Goal: Task Accomplishment & Management: Complete application form

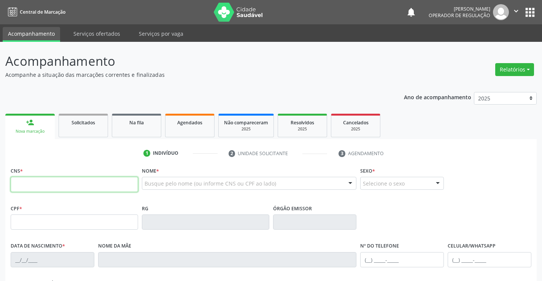
click at [45, 186] on input "text" at bounding box center [74, 184] width 127 height 15
type input "700 2084 0911 6726"
type input "06/01/1949"
type input "(74) 99119-6747"
type input "S/N"
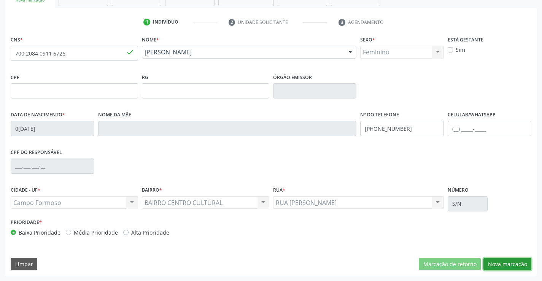
click at [505, 265] on button "Nova marcação" at bounding box center [507, 264] width 48 height 13
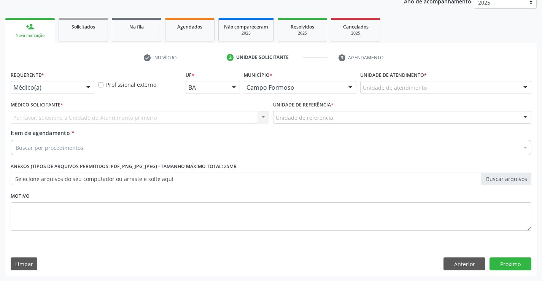
scroll to position [96, 0]
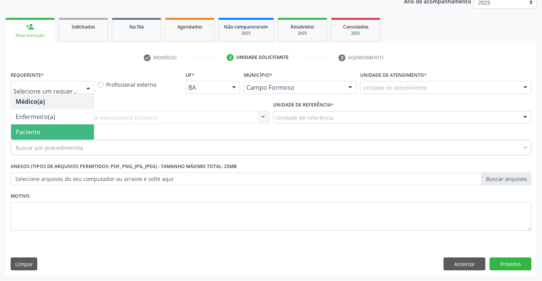
click at [54, 131] on span "Paciente" at bounding box center [52, 131] width 83 height 15
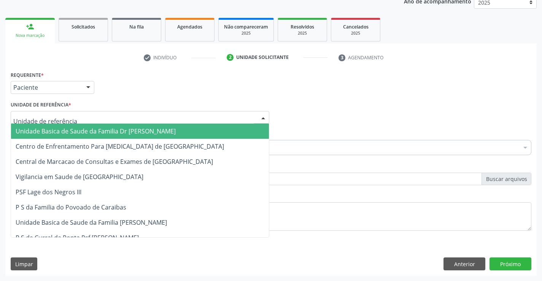
click at [103, 130] on span "Unidade Basica de Saude da Familia Dr Paulo Sudre" at bounding box center [96, 131] width 160 height 8
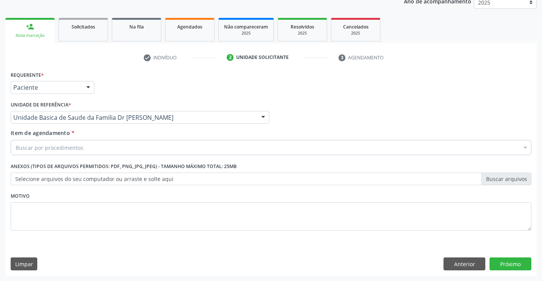
click at [109, 148] on div "Buscar por procedimentos" at bounding box center [271, 147] width 520 height 15
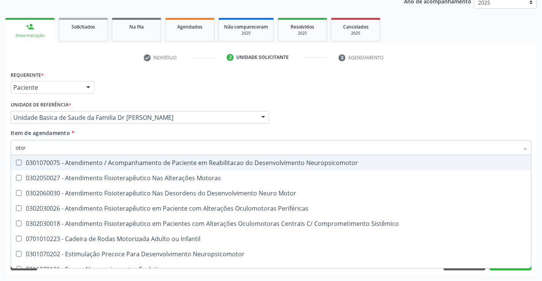
type input "otorr"
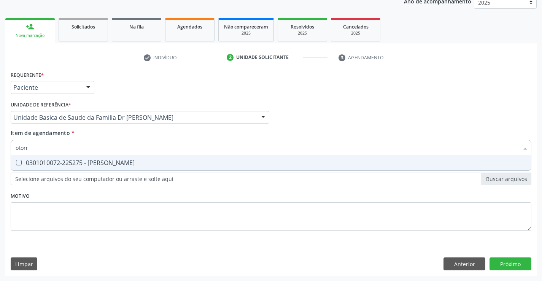
click at [114, 161] on div "0301010072-225275 - Médico Otorrinolaringologista" at bounding box center [271, 163] width 510 height 6
checkbox Otorrinolaringologista "true"
click at [508, 260] on div "Requerente * Paciente Médico(a) Enfermeiro(a) Paciente Nenhum resultado encontr…" at bounding box center [270, 172] width 531 height 206
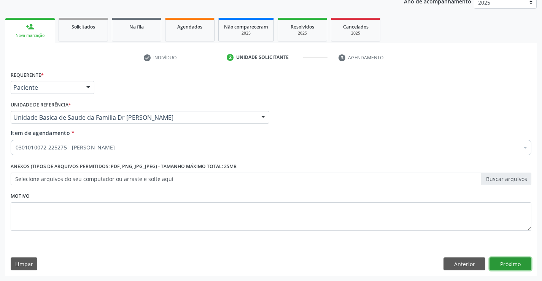
click at [510, 263] on button "Próximo" at bounding box center [510, 263] width 42 height 13
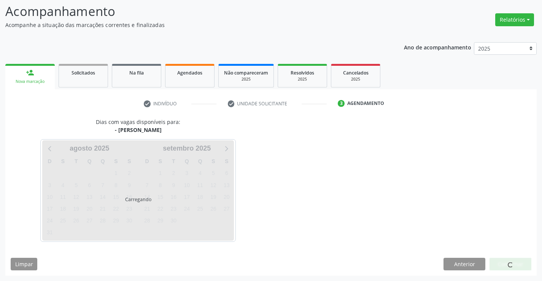
scroll to position [72, 0]
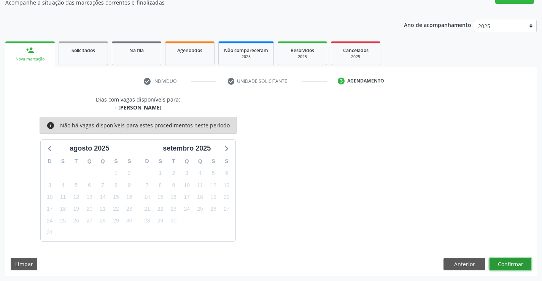
click at [510, 263] on button "Confirmar" at bounding box center [510, 264] width 42 height 13
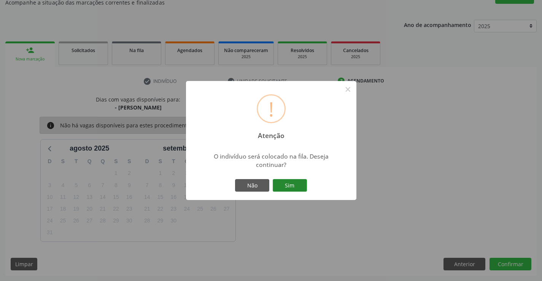
click at [284, 185] on button "Sim" at bounding box center [289, 185] width 34 height 13
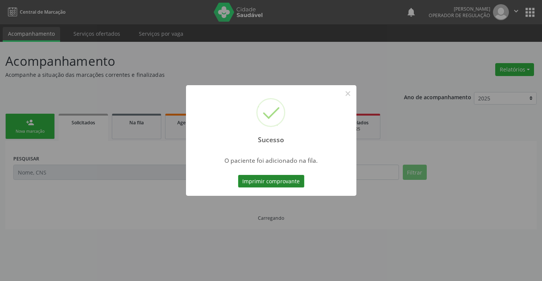
scroll to position [0, 0]
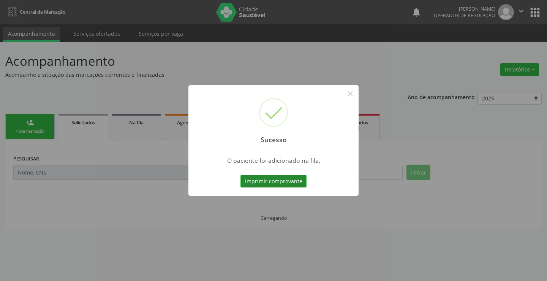
click at [281, 181] on button "Imprimir comprovante" at bounding box center [274, 181] width 66 height 13
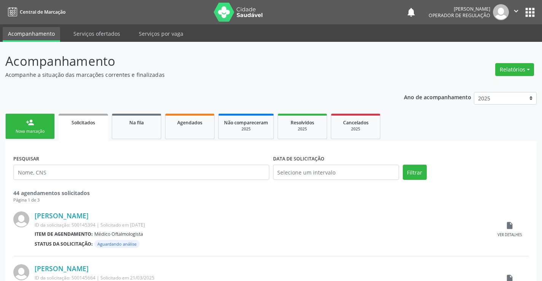
click at [44, 120] on link "person_add Nova marcação" at bounding box center [29, 126] width 49 height 25
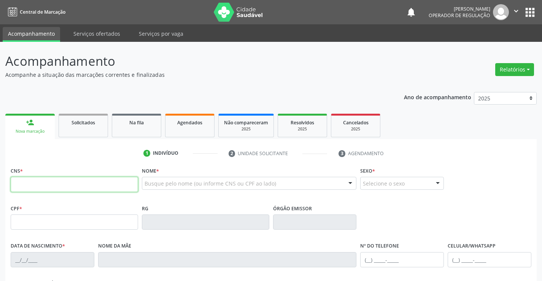
click at [25, 182] on input "text" at bounding box center [74, 184] width 127 height 15
type input "704 6036 1763 9927"
type input "2334582557"
type input "19/11/2009"
type input "(74) 9919-0471"
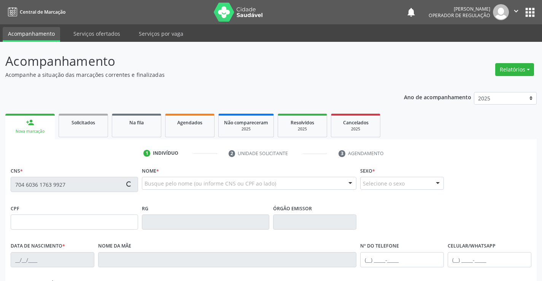
type input "(74) 9919-0471"
type input "102.970.385-08"
type input "183"
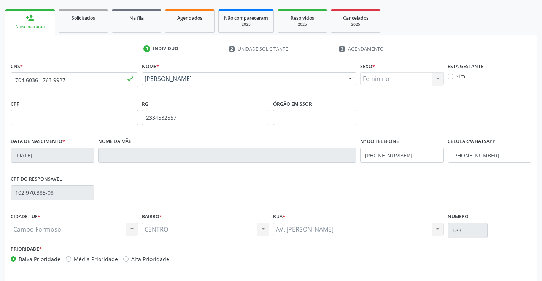
scroll to position [131, 0]
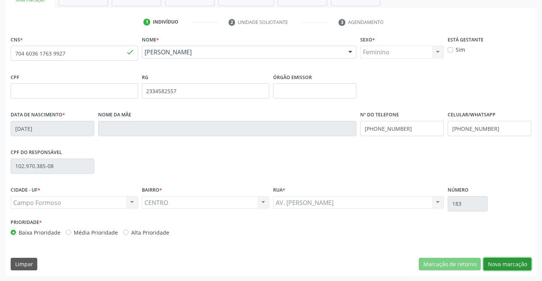
click at [507, 262] on button "Nova marcação" at bounding box center [507, 264] width 48 height 13
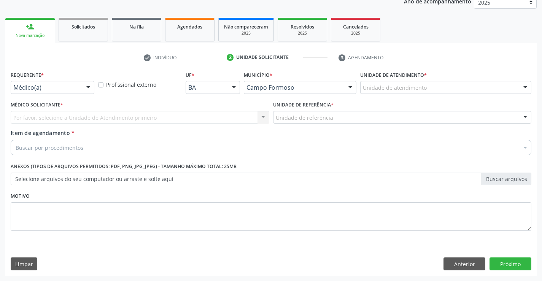
scroll to position [96, 0]
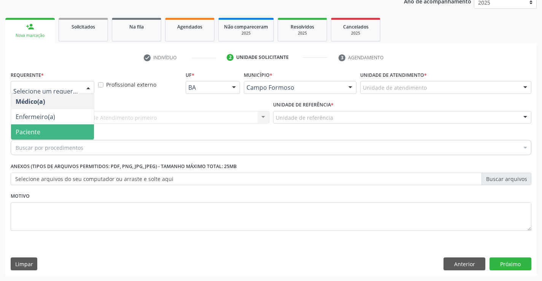
click at [38, 131] on span "Paciente" at bounding box center [28, 132] width 25 height 8
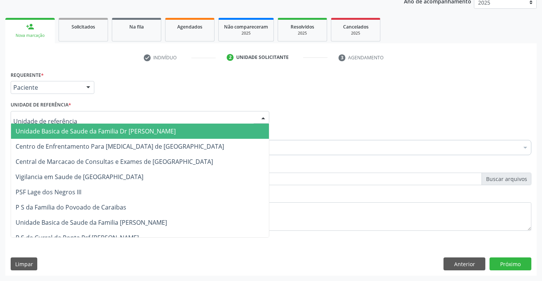
click at [63, 128] on span "Unidade Basica de Saude da Familia Dr Paulo Sudre" at bounding box center [96, 131] width 160 height 8
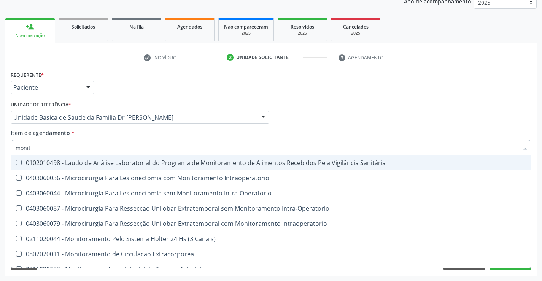
type input "monito"
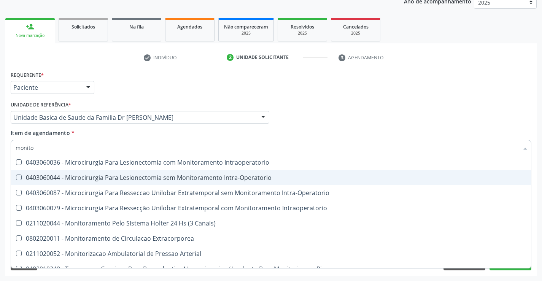
scroll to position [24, 0]
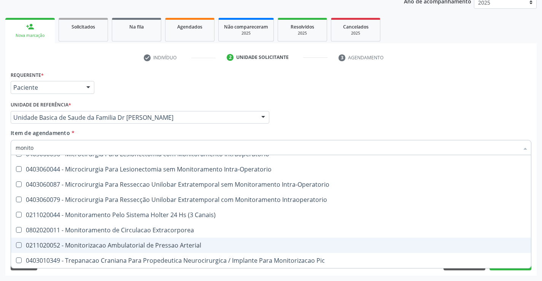
click at [206, 247] on div "0211020052 - Monitorizacao Ambulatorial de Pressao Arterial" at bounding box center [271, 245] width 510 height 6
checkbox Arterial "true"
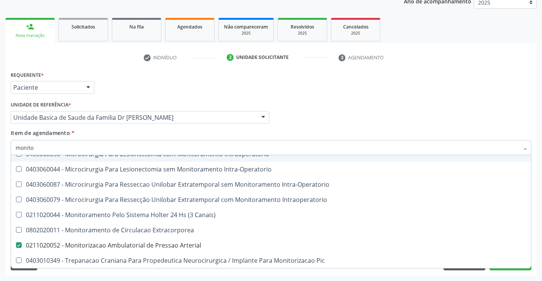
type input "monito"
click at [328, 124] on div "Médico Solicitante Por favor, selecione a Unidade de Atendimento primeiro Nenhu…" at bounding box center [271, 114] width 524 height 30
checkbox Intraoperatorio "true"
checkbox Arterial "false"
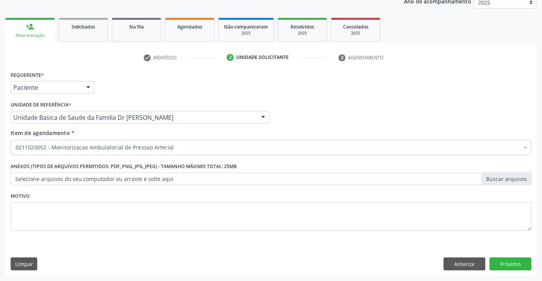
scroll to position [0, 0]
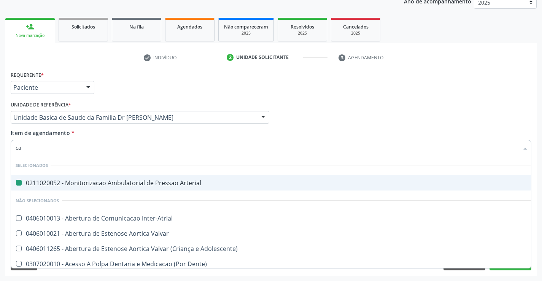
type input "car"
checkbox Arterial "false"
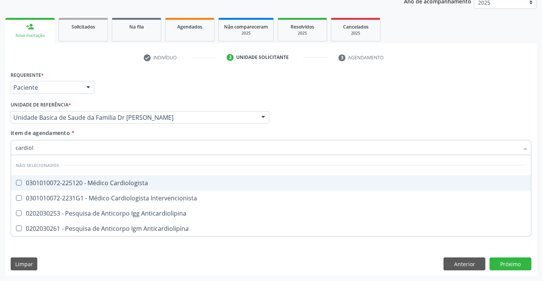
type input "cardiolo"
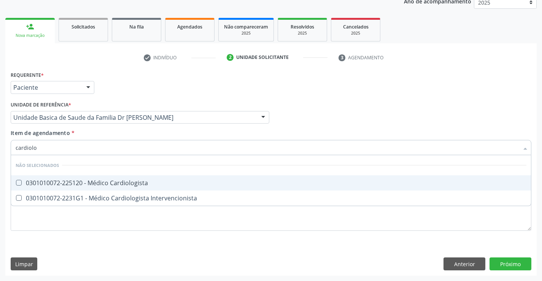
click at [109, 182] on div "0301010072-225120 - Médico Cardiologista" at bounding box center [271, 183] width 510 height 6
checkbox Cardiologista "true"
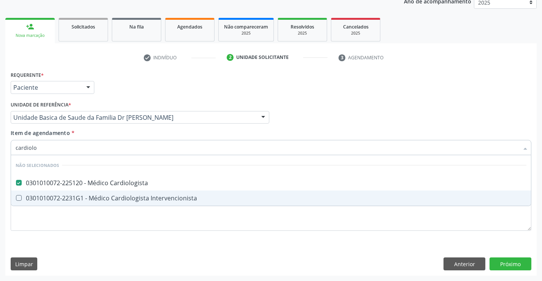
type input "cardiolo"
click at [114, 235] on div "Requerente * Paciente Médico(a) Enfermeiro(a) Paciente Nenhum resultado encontr…" at bounding box center [270, 172] width 531 height 206
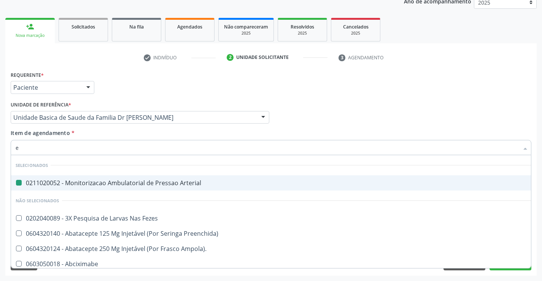
type input "ec"
checkbox Arterial "false"
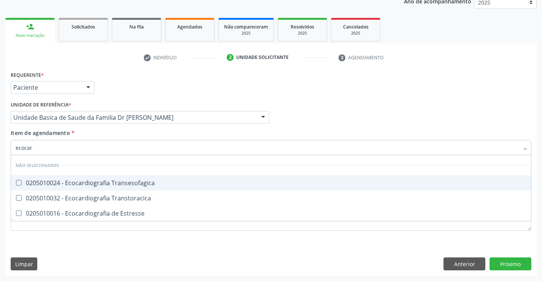
type input "ecocard"
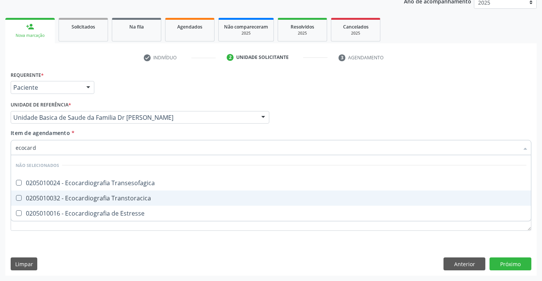
click at [128, 198] on div "0205010032 - Ecocardiografia Transtoracica" at bounding box center [271, 198] width 510 height 6
checkbox Transtoracica "true"
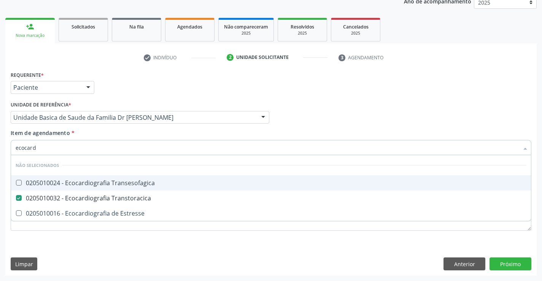
click at [105, 157] on li "Não selecionados" at bounding box center [271, 165] width 520 height 20
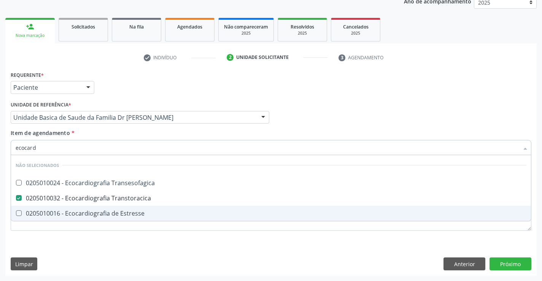
drag, startPoint x: 104, startPoint y: 242, endPoint x: 82, endPoint y: 187, distance: 60.1
click at [103, 241] on div "Requerente * Paciente Médico(a) Enfermeiro(a) Paciente Nenhum resultado encontr…" at bounding box center [270, 172] width 531 height 206
checkbox Transesofagica "true"
checkbox Estresse "true"
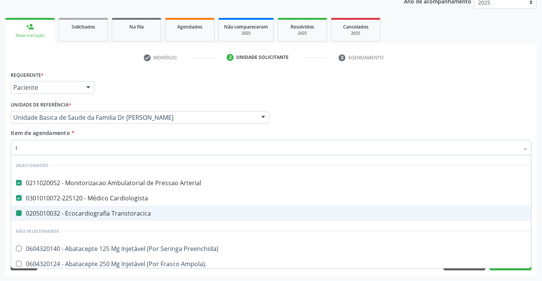
type input "te"
checkbox Transtoracica "false"
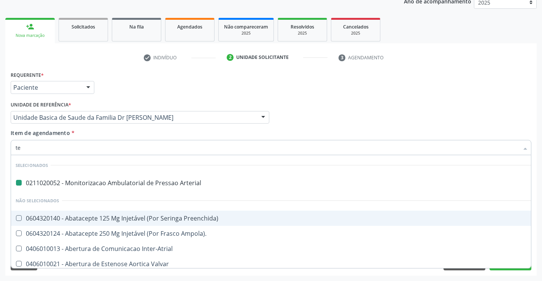
type input "tes"
checkbox Arterial "false"
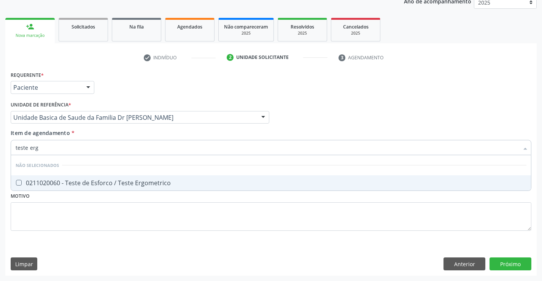
type input "teste ergo"
click at [84, 183] on div "0211020060 - Teste de Esforco / Teste Ergometrico" at bounding box center [271, 183] width 510 height 6
checkbox Ergometrico "true"
click at [70, 244] on div "Requerente * Paciente Médico(a) Enfermeiro(a) Paciente Nenhum resultado encontr…" at bounding box center [270, 172] width 531 height 206
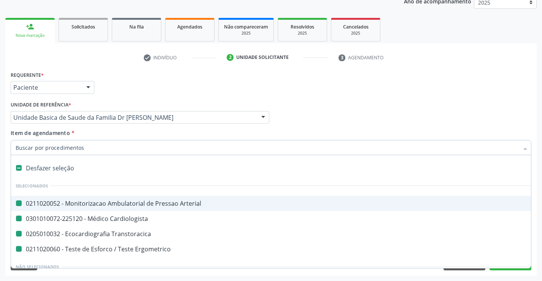
type input "h"
checkbox Arterial "false"
checkbox Cardiologista "false"
checkbox Transtoracica "false"
checkbox Ergometrico "false"
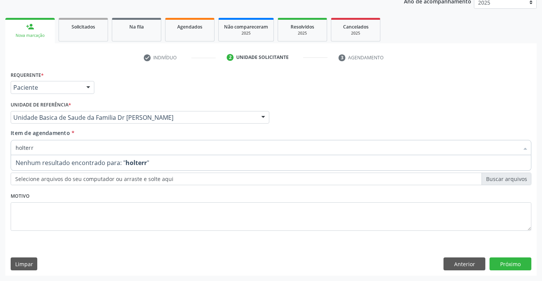
type input "holter"
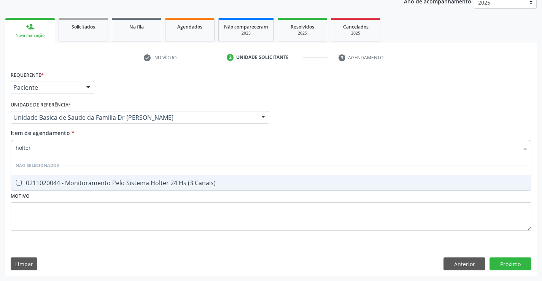
click at [96, 180] on div "0211020044 - Monitoramento Pelo Sistema Holter 24 Hs (3 Canais)" at bounding box center [271, 183] width 510 height 6
checkbox Canais\) "true"
click at [209, 253] on div "Requerente * Paciente Médico(a) Enfermeiro(a) Paciente Nenhum resultado encontr…" at bounding box center [270, 172] width 531 height 206
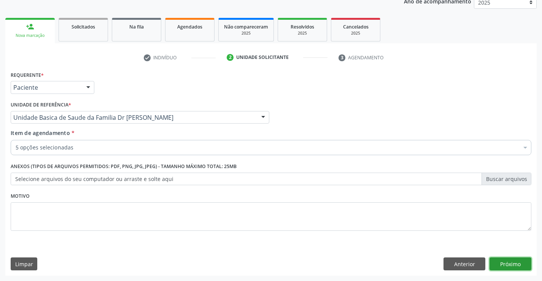
click at [511, 262] on button "Próximo" at bounding box center [510, 263] width 42 height 13
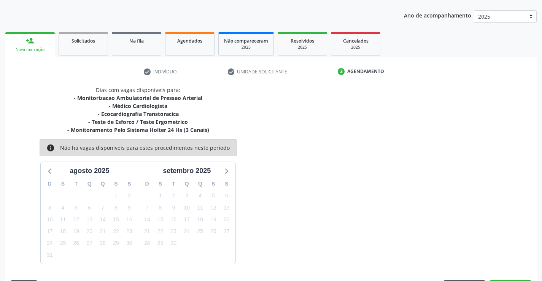
scroll to position [96, 0]
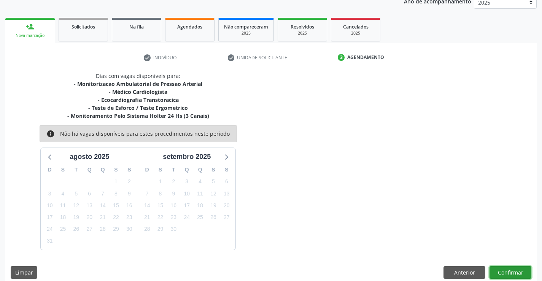
click at [508, 272] on button "Confirmar" at bounding box center [510, 272] width 42 height 13
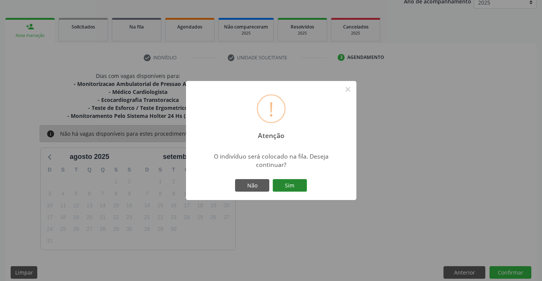
click at [288, 184] on button "Sim" at bounding box center [289, 185] width 34 height 13
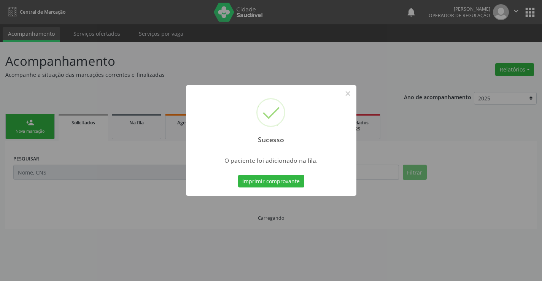
scroll to position [0, 0]
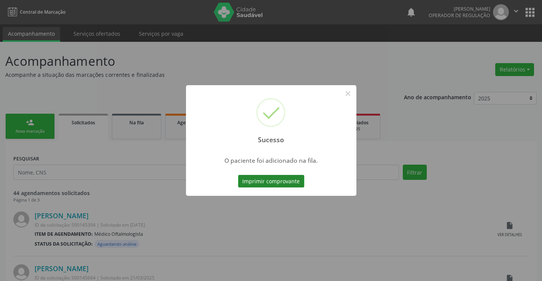
click at [263, 179] on button "Imprimir comprovante" at bounding box center [271, 181] width 66 height 13
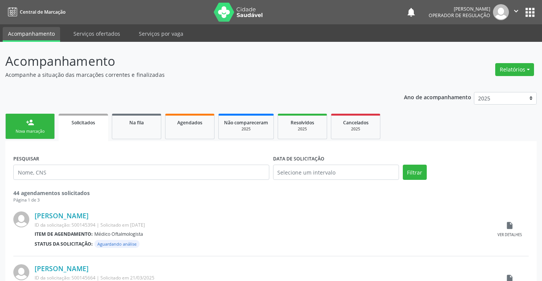
click at [39, 124] on link "person_add Nova marcação" at bounding box center [29, 126] width 49 height 25
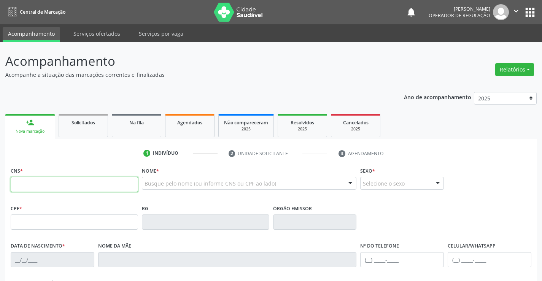
click at [73, 184] on input "text" at bounding box center [74, 184] width 127 height 15
type input "706 4091 4282 9887"
type input "0334578590"
type input "11/04/1966"
type input "Adalgisa Lima Miranda"
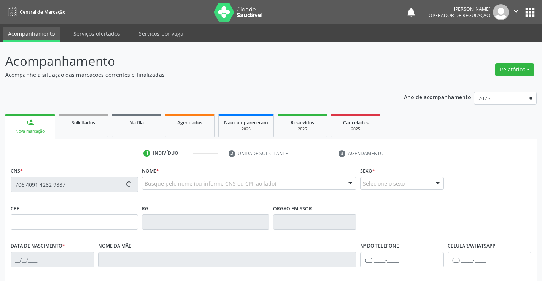
type input "(74) 98834-1900"
type input "399.416.205-04"
type input "S/N"
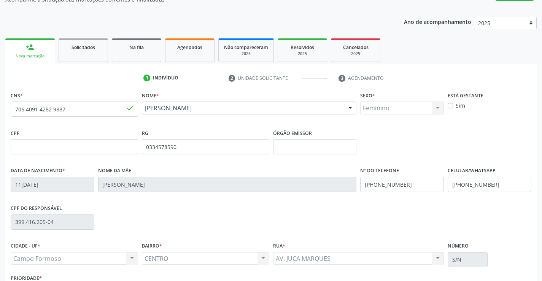
scroll to position [114, 0]
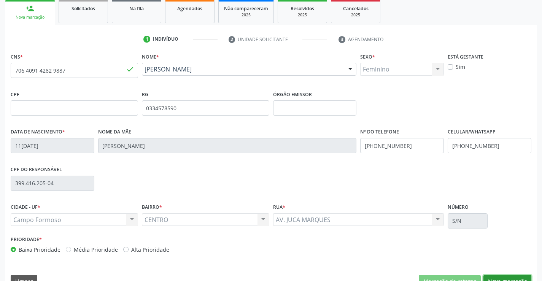
click at [504, 276] on button "Nova marcação" at bounding box center [507, 281] width 48 height 13
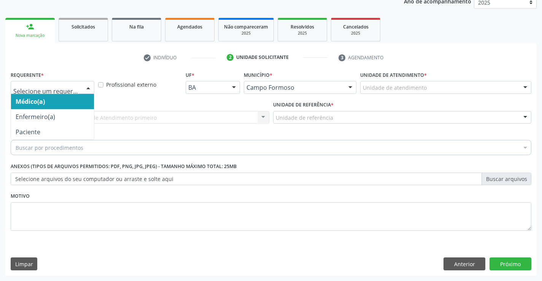
drag, startPoint x: 42, startPoint y: 81, endPoint x: 43, endPoint y: 91, distance: 9.9
click at [42, 83] on div at bounding box center [53, 87] width 84 height 13
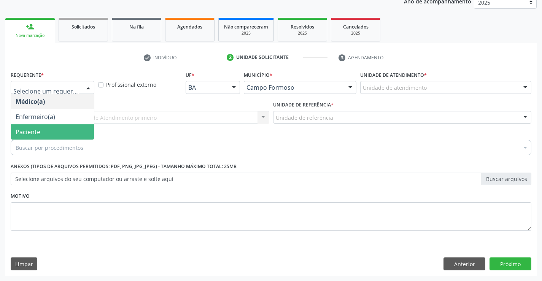
click at [53, 131] on span "Paciente" at bounding box center [52, 131] width 83 height 15
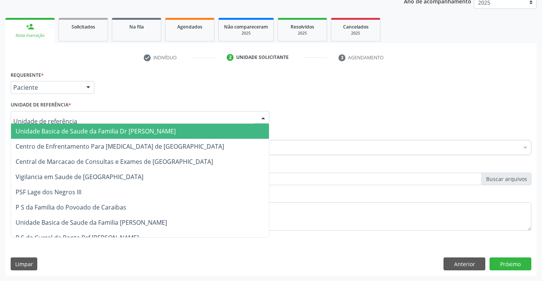
click at [125, 129] on span "Unidade Basica de Saude da Familia Dr Paulo Sudre" at bounding box center [96, 131] width 160 height 8
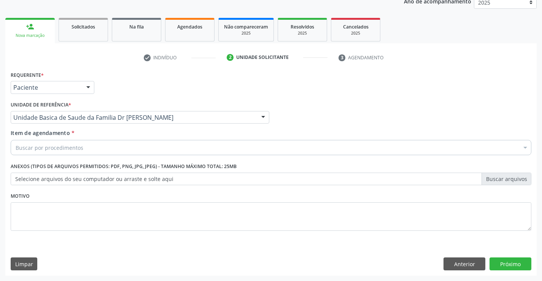
click at [84, 152] on div "Buscar por procedimentos" at bounding box center [271, 147] width 520 height 15
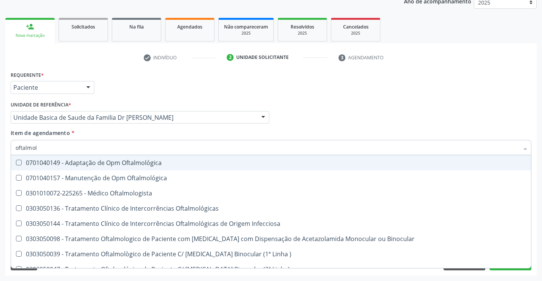
type input "oftalmolo"
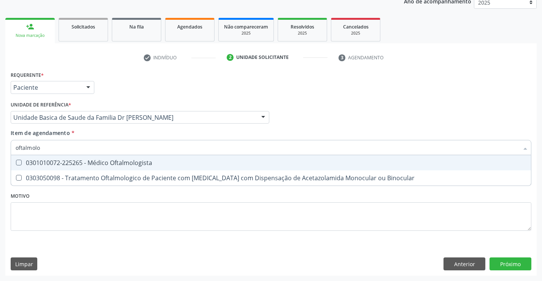
click at [157, 160] on div "0301010072-225265 - Médico Oftalmologista" at bounding box center [271, 163] width 510 height 6
checkbox Oftalmologista "true"
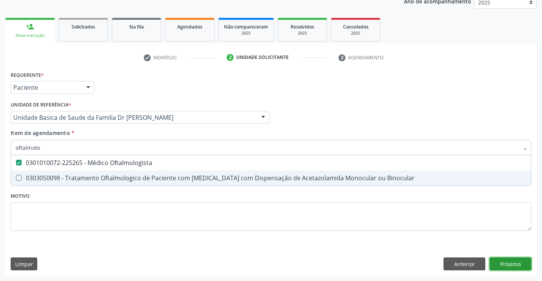
click at [506, 263] on div "Requerente * Paciente Médico(a) Enfermeiro(a) Paciente Nenhum resultado encontr…" at bounding box center [270, 172] width 531 height 206
checkbox Binocular "true"
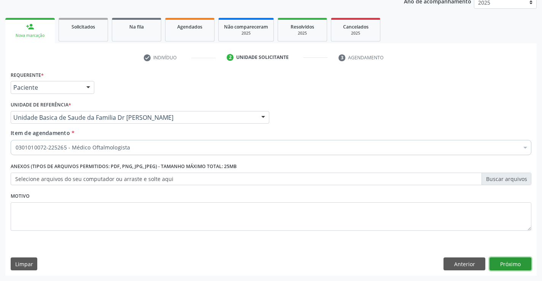
click at [510, 265] on button "Próximo" at bounding box center [510, 263] width 42 height 13
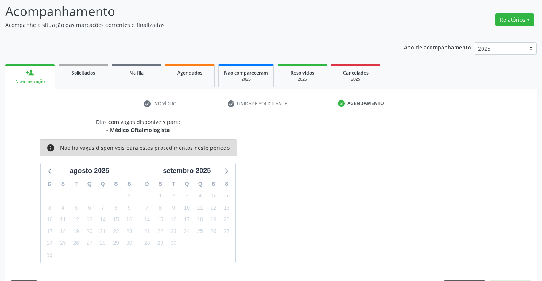
scroll to position [72, 0]
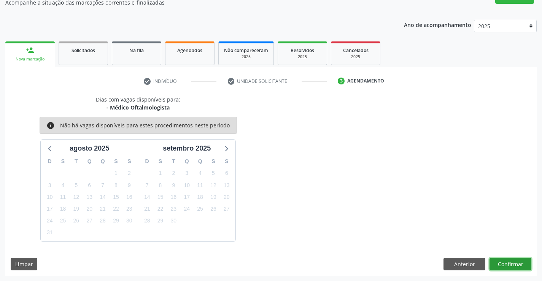
click at [509, 265] on button "Confirmar" at bounding box center [510, 264] width 42 height 13
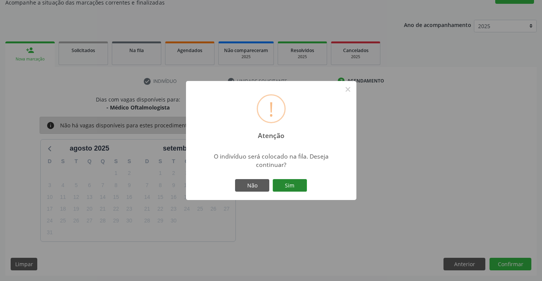
click at [290, 184] on button "Sim" at bounding box center [289, 185] width 34 height 13
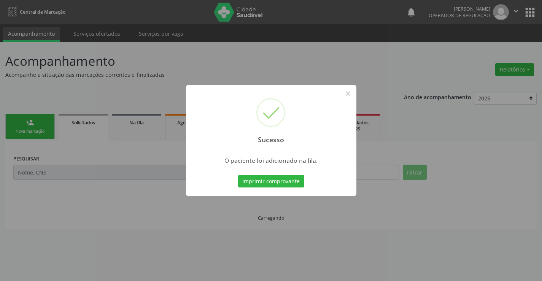
scroll to position [0, 0]
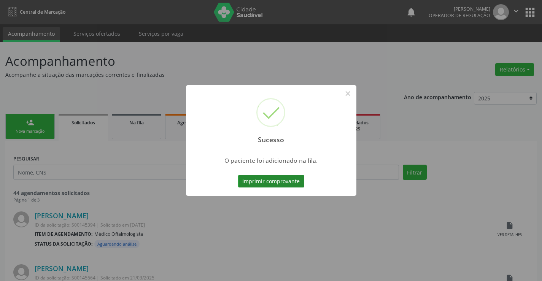
click at [277, 181] on button "Imprimir comprovante" at bounding box center [271, 181] width 66 height 13
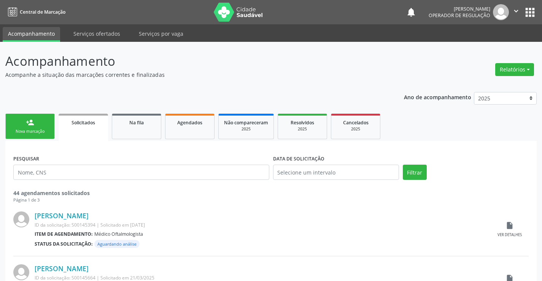
click at [33, 127] on link "person_add Nova marcação" at bounding box center [29, 126] width 49 height 25
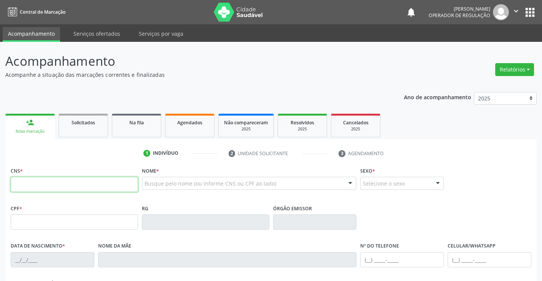
click at [51, 177] on input "text" at bounding box center [74, 184] width 127 height 15
click at [33, 187] on input "text" at bounding box center [74, 184] width 127 height 15
click at [36, 185] on input "text" at bounding box center [74, 184] width 127 height 15
type input "706 8007 5096 0422"
type input "048.295.138-96"
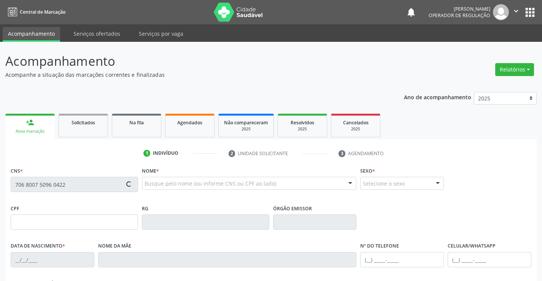
type input "2045100820"
type input "28/04/1956"
type input "(74) 99995-8654"
type input "(74) 98843-6428"
type input "048.295.138-96"
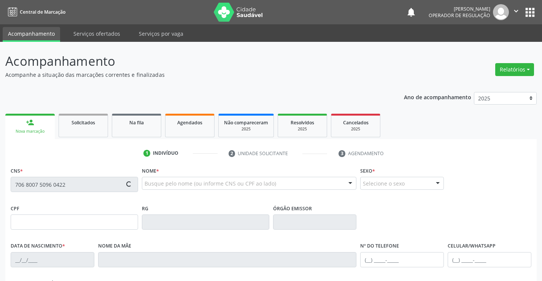
type input "1"
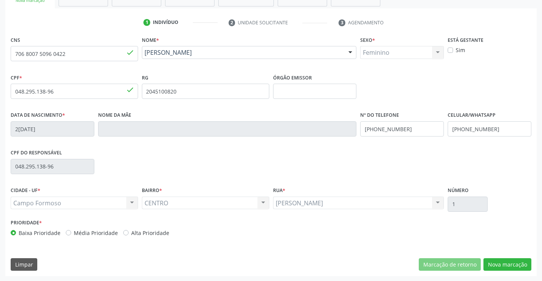
scroll to position [131, 0]
click at [506, 260] on button "Nova marcação" at bounding box center [507, 264] width 48 height 13
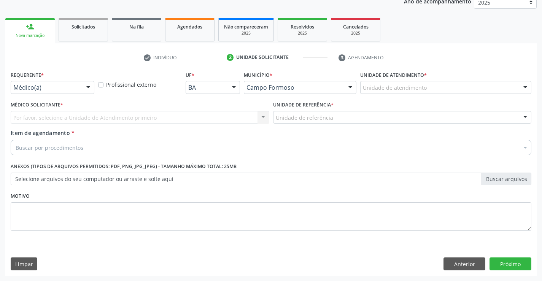
scroll to position [96, 0]
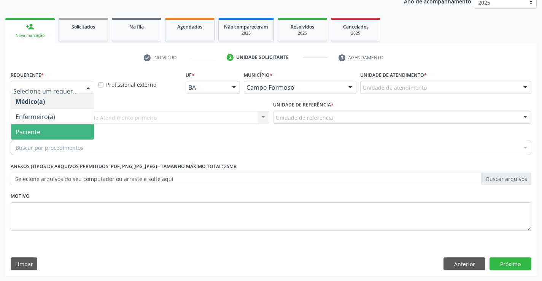
click at [35, 128] on span "Paciente" at bounding box center [28, 132] width 25 height 8
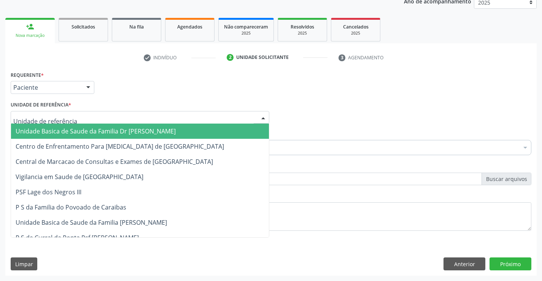
click at [62, 128] on span "Unidade Basica de Saude da Familia Dr Paulo Sudre" at bounding box center [96, 131] width 160 height 8
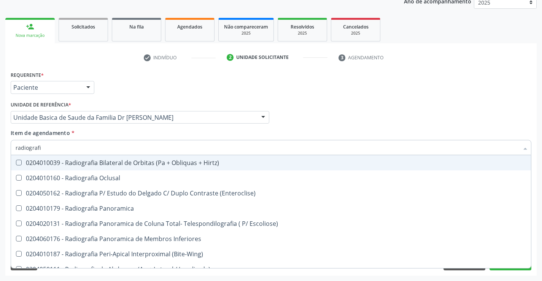
type input "radiografia"
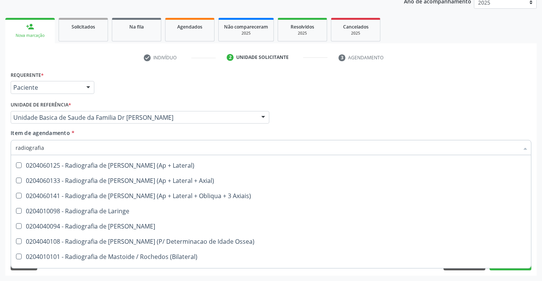
scroll to position [722, 0]
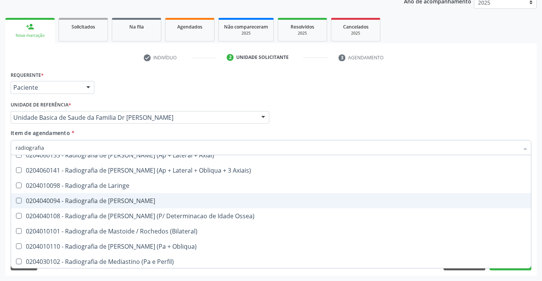
click at [154, 200] on div "0204040094 - Radiografia de Mao" at bounding box center [271, 201] width 510 height 6
checkbox Mao "true"
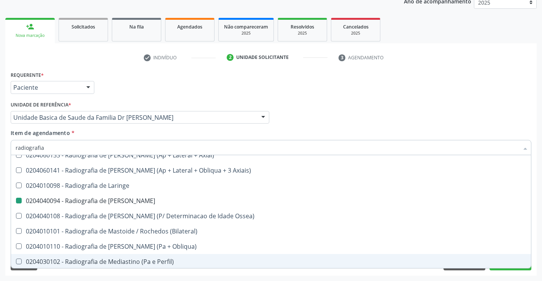
click at [534, 250] on div "Requerente * Paciente Médico(a) Enfermeiro(a) Paciente Nenhum resultado encontr…" at bounding box center [270, 172] width 531 height 206
checkbox Oclusal "true"
checkbox Mao "false"
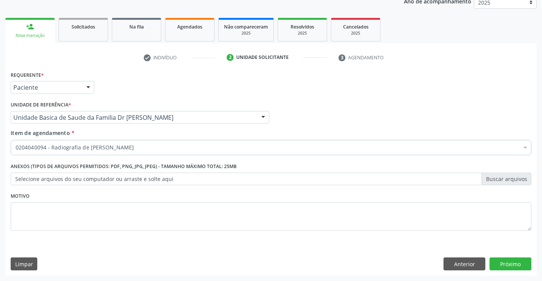
scroll to position [0, 0]
click at [504, 264] on button "Próximo" at bounding box center [510, 263] width 42 height 13
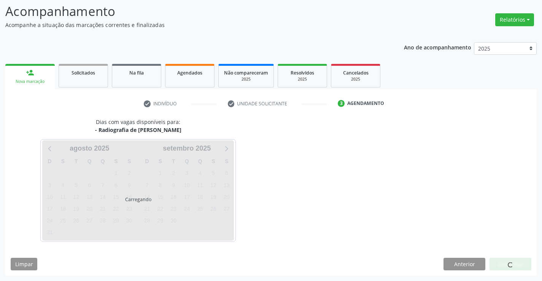
scroll to position [50, 0]
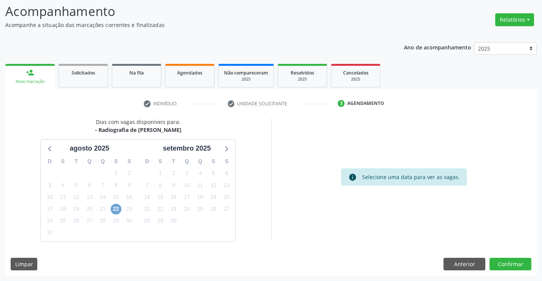
click at [116, 208] on span "22" at bounding box center [116, 209] width 11 height 11
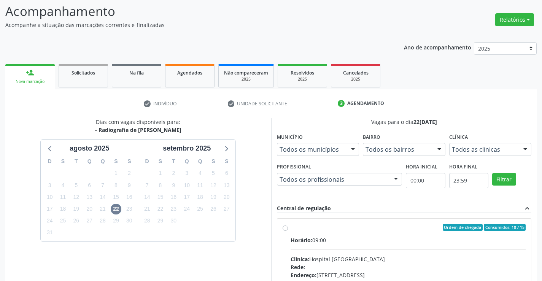
click at [385, 234] on label "Ordem de chegada Consumidos: 10 / 15 Horário: 09:00 Clínica: Hospital Sao Franc…" at bounding box center [407, 282] width 235 height 117
click at [288, 231] on input "Ordem de chegada Consumidos: 10 / 15 Horário: 09:00 Clínica: Hospital Sao Franc…" at bounding box center [284, 227] width 5 height 7
radio input "true"
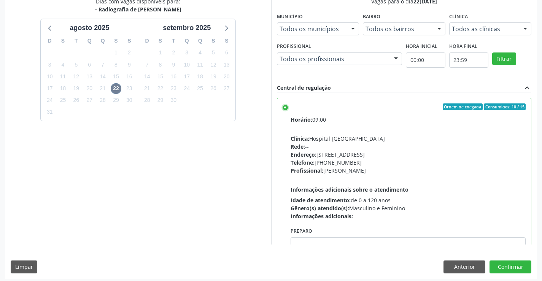
scroll to position [173, 0]
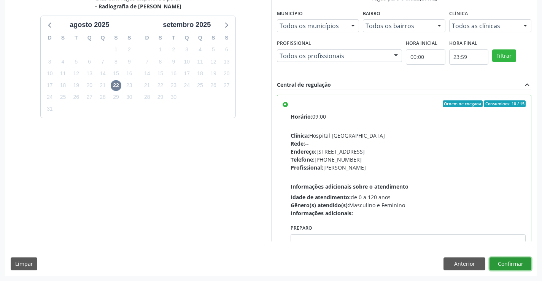
click at [503, 260] on button "Confirmar" at bounding box center [510, 263] width 42 height 13
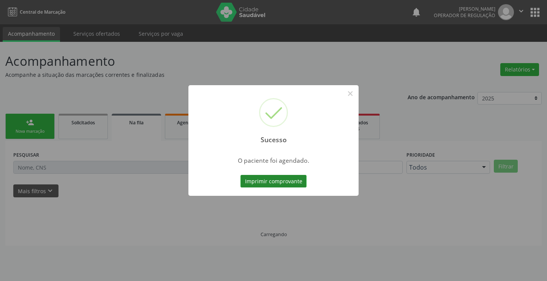
click at [264, 179] on button "Imprimir comprovante" at bounding box center [274, 181] width 66 height 13
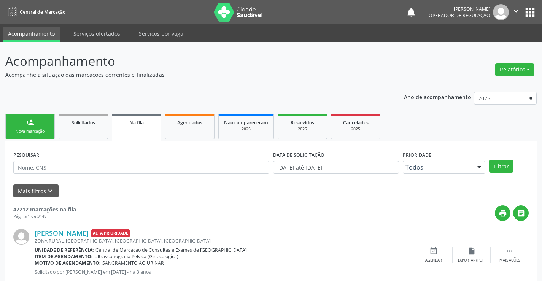
click at [32, 128] on link "person_add Nova marcação" at bounding box center [29, 126] width 49 height 25
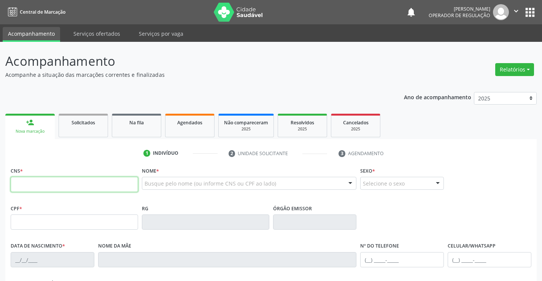
click at [48, 187] on input "text" at bounding box center [74, 184] width 127 height 15
type input "700 7099 4562 8273"
type input "1432378708"
type input "17/09/1996"
type input "(74) 98802-7774"
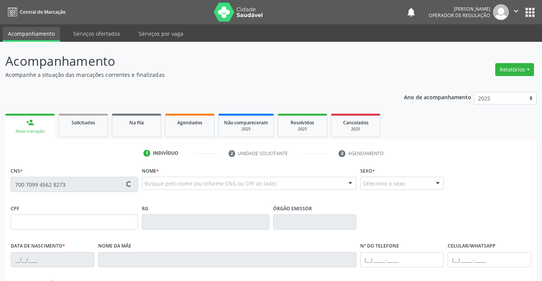
type input "(74) 98802-7774"
type input "074.618.695-90"
type input "S/N"
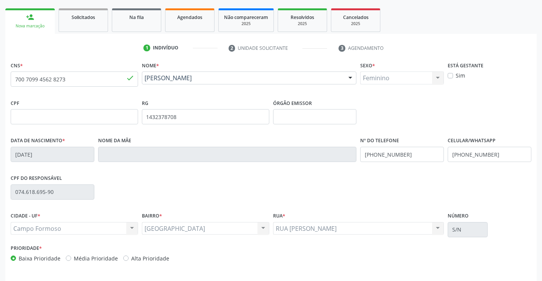
scroll to position [131, 0]
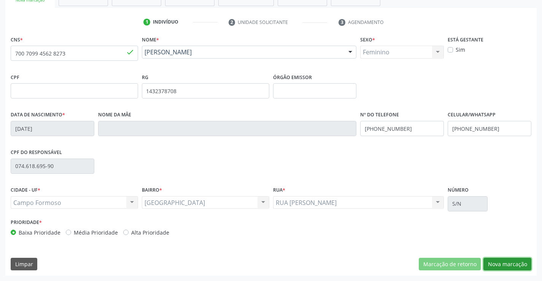
click at [508, 264] on button "Nova marcação" at bounding box center [507, 264] width 48 height 13
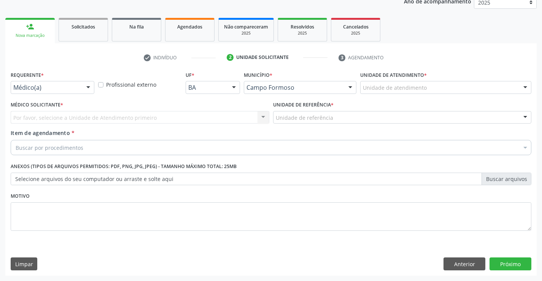
scroll to position [96, 0]
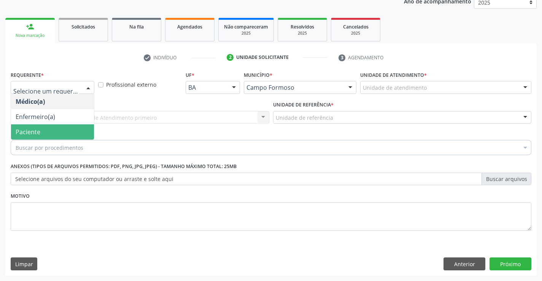
click at [40, 132] on span "Paciente" at bounding box center [52, 131] width 83 height 15
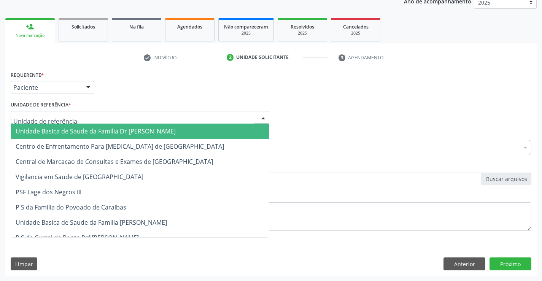
click at [88, 131] on span "Unidade Basica de Saude da Familia Dr Paulo Sudre" at bounding box center [96, 131] width 160 height 8
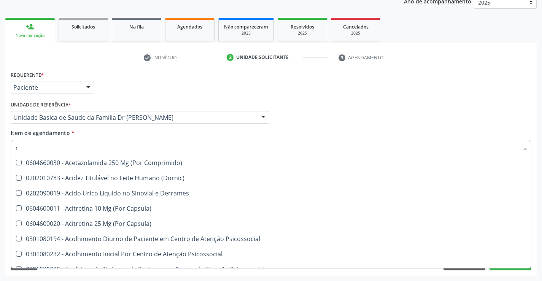
scroll to position [120, 0]
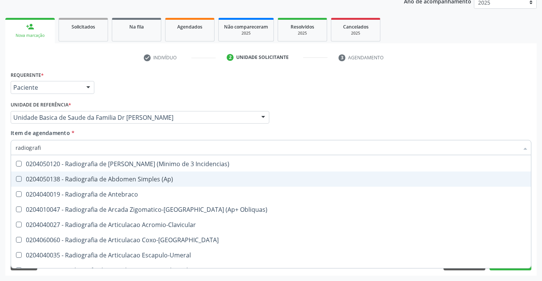
type input "radiografia"
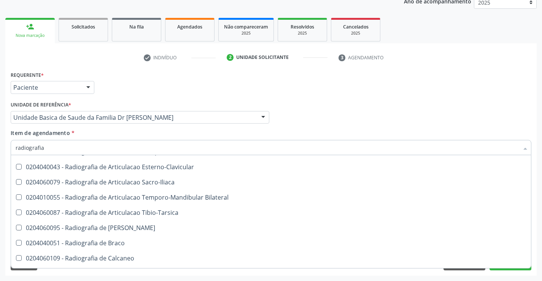
scroll to position [206, 0]
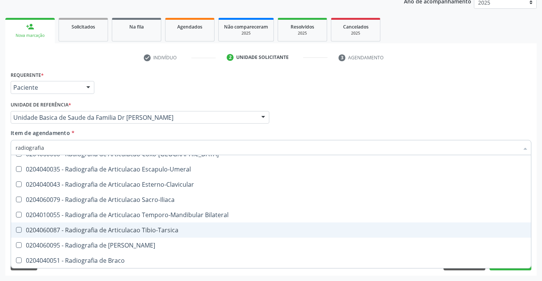
click at [159, 229] on div "0204060087 - Radiografia de Articulacao Tibio-Tarsica" at bounding box center [271, 230] width 510 height 6
checkbox Tibio-Tarsica "true"
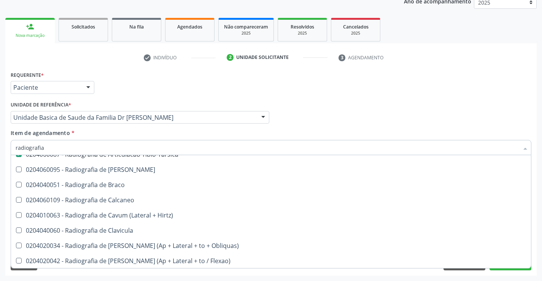
scroll to position [320, 0]
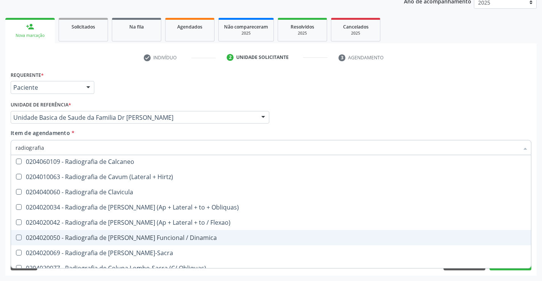
click at [537, 218] on div "Acompanhamento Acompanhe a situação das marcações correntes e finalizadas Relat…" at bounding box center [271, 113] width 542 height 335
checkbox Oclusal "true"
checkbox Tibio-Tarsica "false"
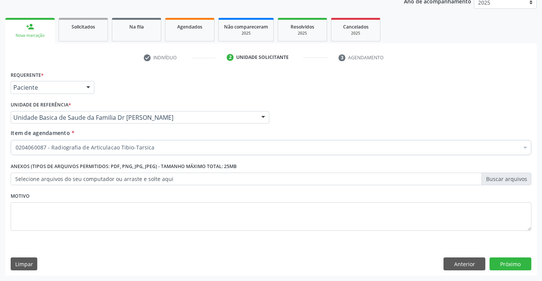
scroll to position [0, 0]
click at [509, 261] on button "Próximo" at bounding box center [510, 263] width 42 height 13
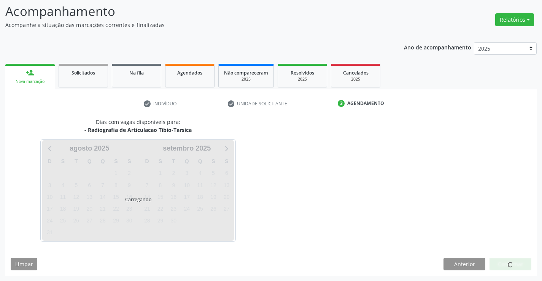
scroll to position [50, 0]
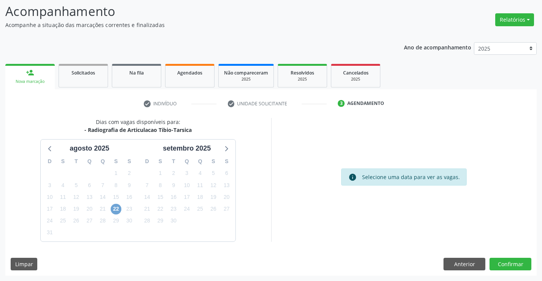
click at [112, 208] on span "22" at bounding box center [116, 209] width 11 height 11
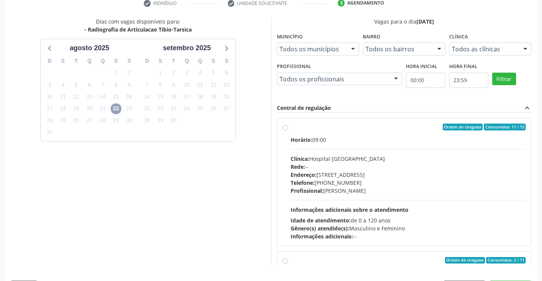
scroll to position [173, 0]
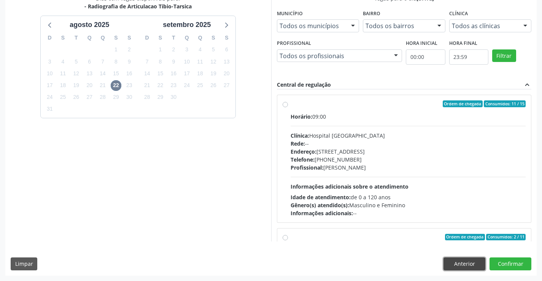
click at [465, 263] on button "Anterior" at bounding box center [464, 263] width 42 height 13
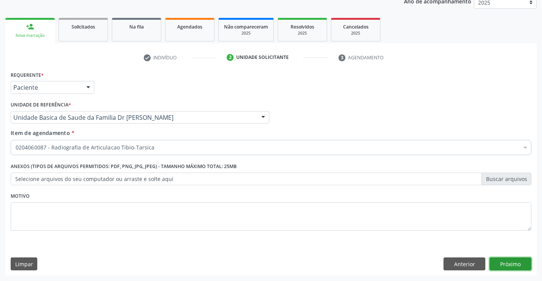
click at [516, 263] on button "Próximo" at bounding box center [510, 263] width 42 height 13
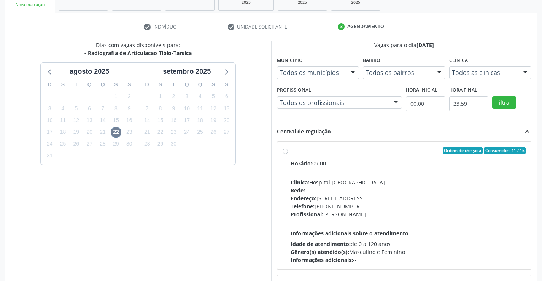
scroll to position [173, 0]
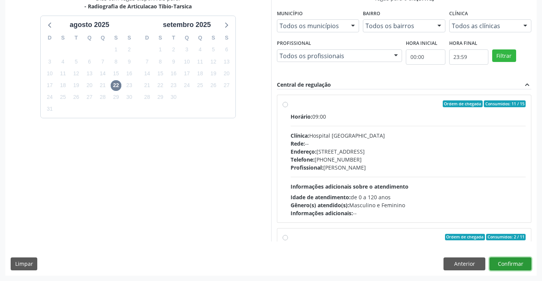
click at [502, 259] on button "Confirmar" at bounding box center [510, 263] width 42 height 13
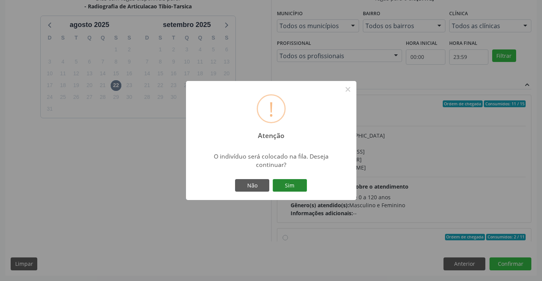
click at [280, 182] on button "Sim" at bounding box center [289, 185] width 34 height 13
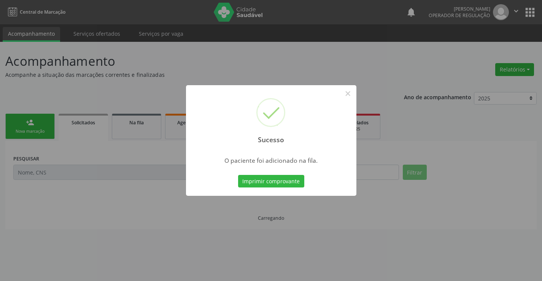
scroll to position [0, 0]
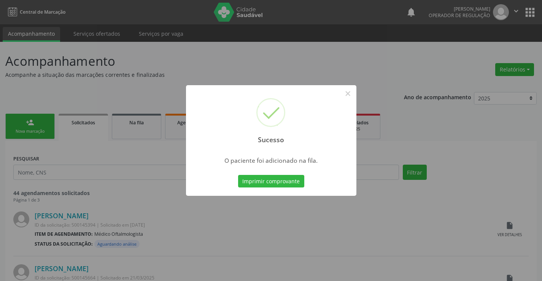
click at [280, 182] on button "Imprimir comprovante" at bounding box center [271, 181] width 66 height 13
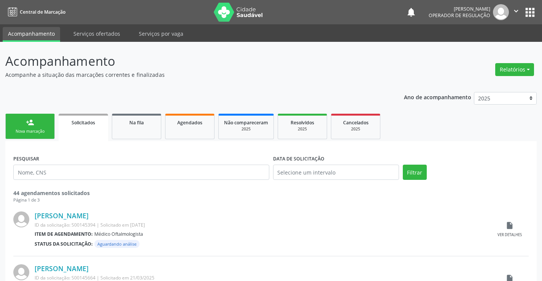
click at [33, 125] on div "person_add" at bounding box center [30, 122] width 8 height 8
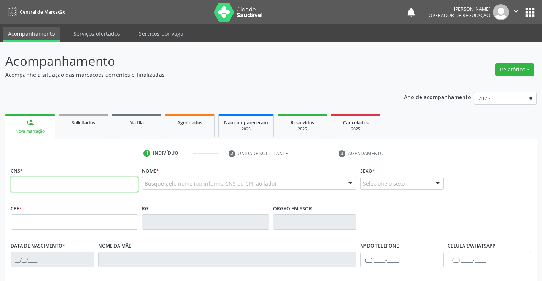
click at [48, 185] on input "text" at bounding box center [74, 184] width 127 height 15
type input "702 6057 6282 5847"
type input "2220840816"
type input "07/07/1969"
type input "(74) 9120-9926"
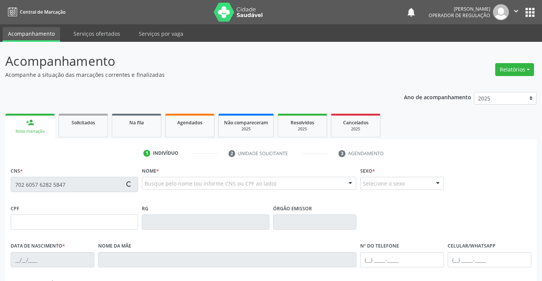
type input "(74) 9120-9926"
type input "S/N"
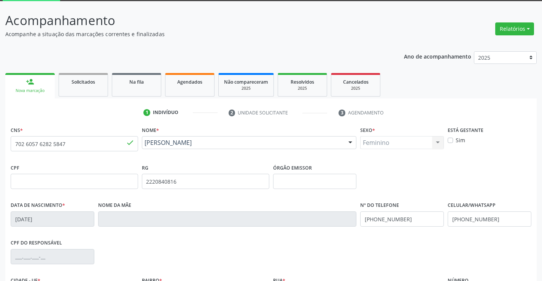
scroll to position [131, 0]
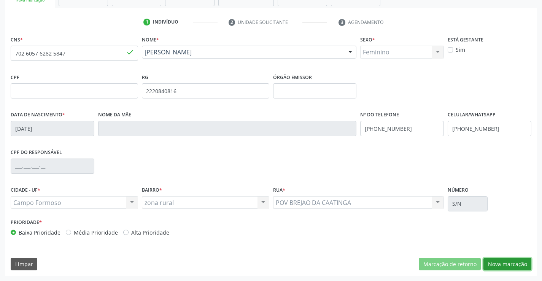
click at [505, 265] on button "Nova marcação" at bounding box center [507, 264] width 48 height 13
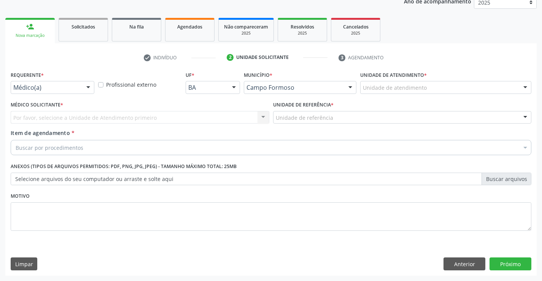
scroll to position [96, 0]
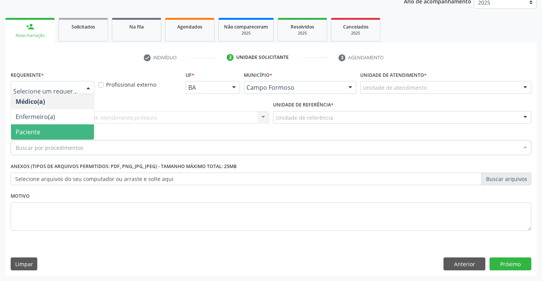
click at [36, 130] on span "Paciente" at bounding box center [28, 132] width 25 height 8
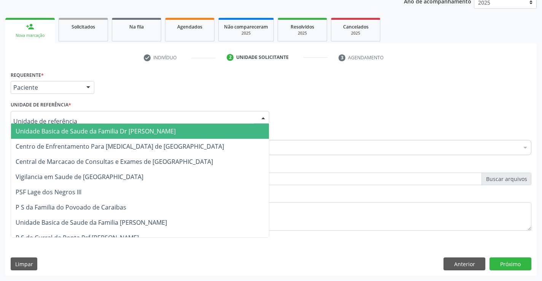
click at [68, 130] on span "Unidade Basica de Saude da Familia Dr Paulo Sudre" at bounding box center [96, 131] width 160 height 8
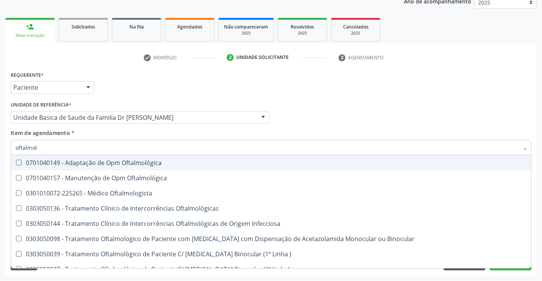
type input "oftalmolo"
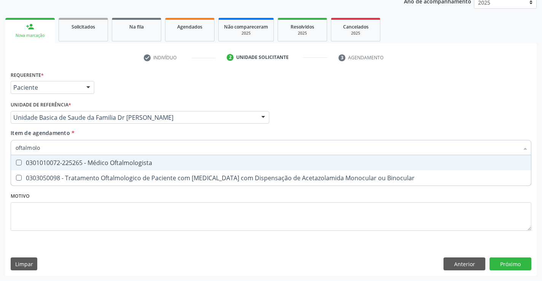
click at [102, 163] on div "0301010072-225265 - Médico Oftalmologista" at bounding box center [271, 163] width 510 height 6
checkbox Oftalmologista "true"
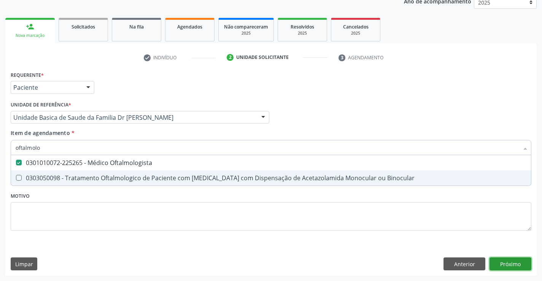
click at [509, 264] on div "Requerente * Paciente Médico(a) Enfermeiro(a) Paciente Nenhum resultado encontr…" at bounding box center [270, 172] width 531 height 206
checkbox Binocular "true"
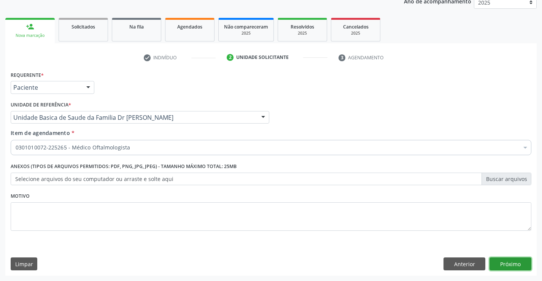
click at [509, 263] on button "Próximo" at bounding box center [510, 263] width 42 height 13
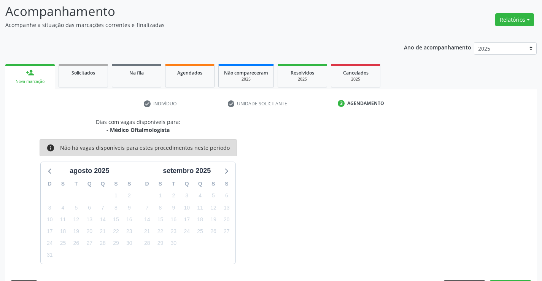
scroll to position [72, 0]
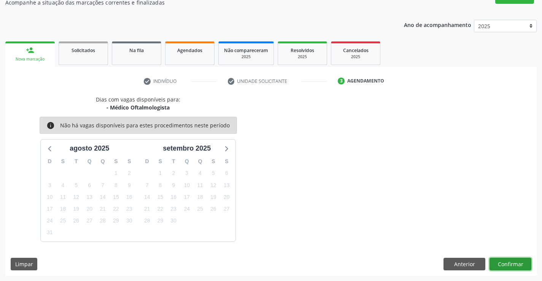
click at [509, 263] on button "Confirmar" at bounding box center [510, 264] width 42 height 13
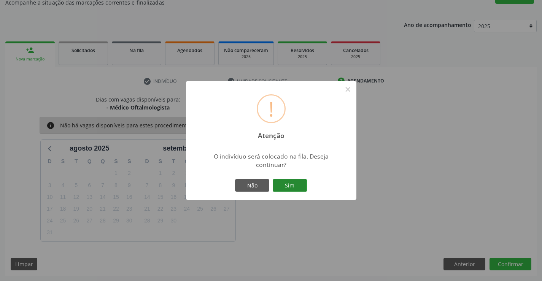
click at [288, 184] on button "Sim" at bounding box center [289, 185] width 34 height 13
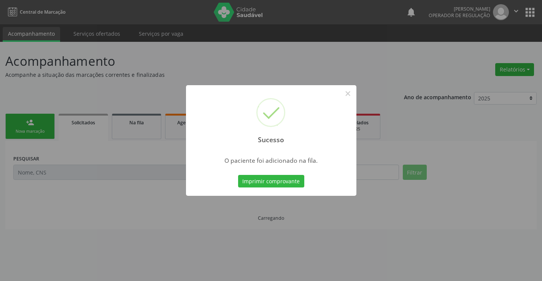
scroll to position [0, 0]
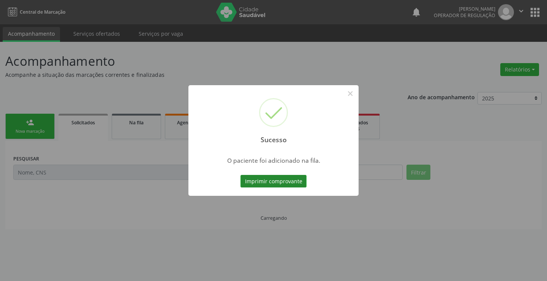
click at [279, 180] on button "Imprimir comprovante" at bounding box center [274, 181] width 66 height 13
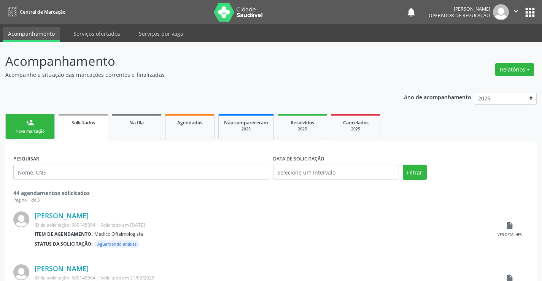
click at [40, 125] on link "person_add Nova marcação" at bounding box center [29, 126] width 49 height 25
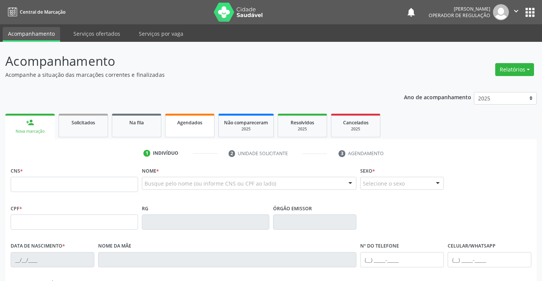
click at [198, 122] on span "Agendados" at bounding box center [189, 122] width 25 height 6
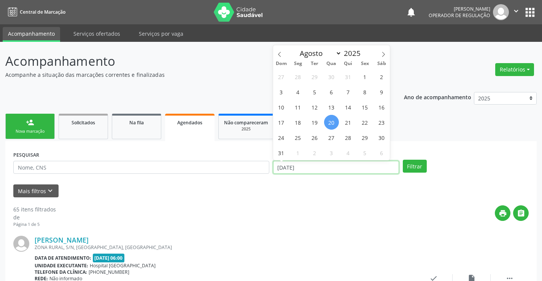
drag, startPoint x: 309, startPoint y: 168, endPoint x: 271, endPoint y: 170, distance: 38.5
click at [271, 170] on div "DATA DE ATENDIMENTO 20/08/2025" at bounding box center [336, 164] width 130 height 30
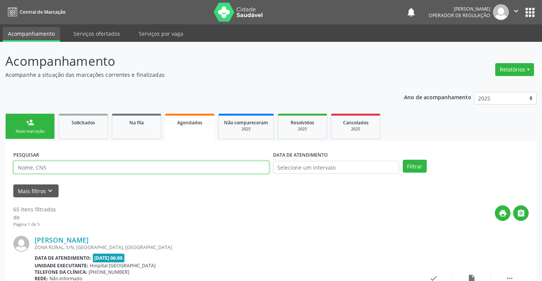
click at [86, 171] on input "text" at bounding box center [141, 167] width 256 height 13
type input "704508312788312"
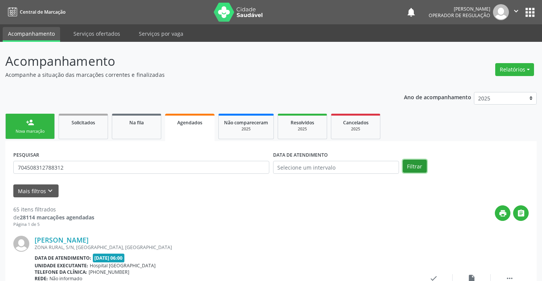
click at [410, 162] on button "Filtrar" at bounding box center [414, 166] width 24 height 13
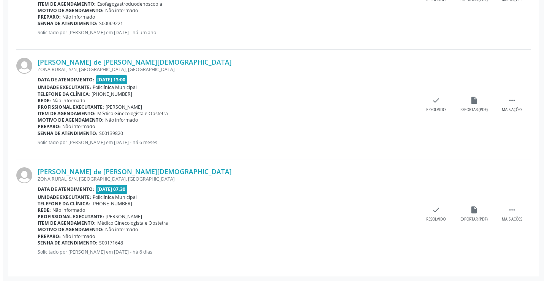
scroll to position [398, 0]
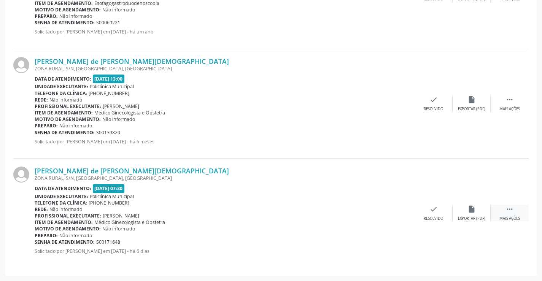
click at [510, 208] on icon "" at bounding box center [509, 209] width 8 height 8
click at [393, 208] on icon "cancel" at bounding box center [395, 209] width 8 height 8
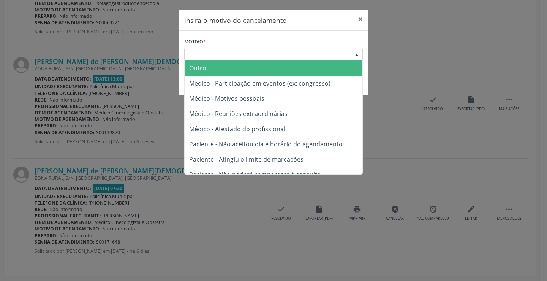
click at [224, 51] on div "Escolha o motivo" at bounding box center [273, 54] width 179 height 13
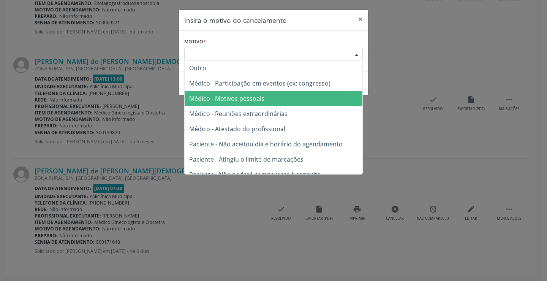
click at [243, 99] on span "Médico - Motivos pessoais" at bounding box center [226, 98] width 75 height 8
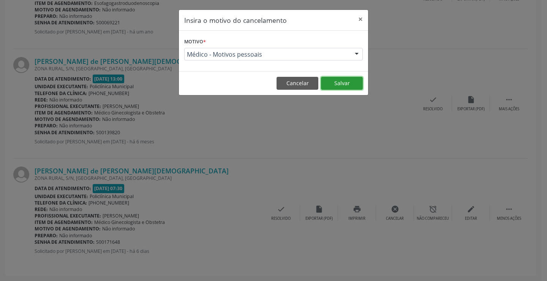
click at [344, 84] on button "Salvar" at bounding box center [342, 83] width 42 height 13
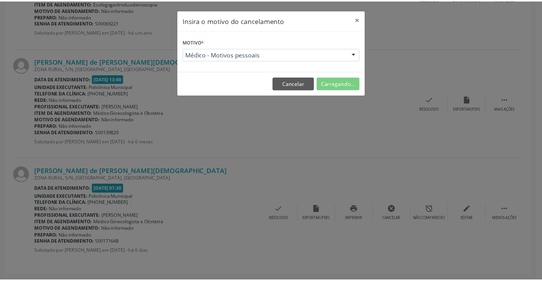
scroll to position [0, 0]
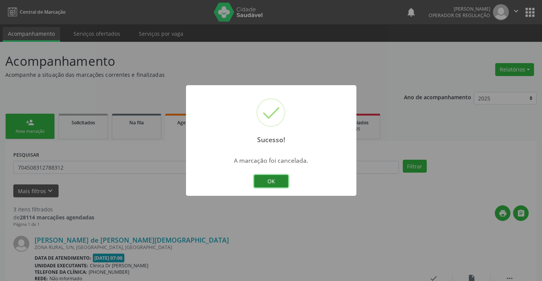
click at [262, 178] on button "OK" at bounding box center [271, 181] width 34 height 13
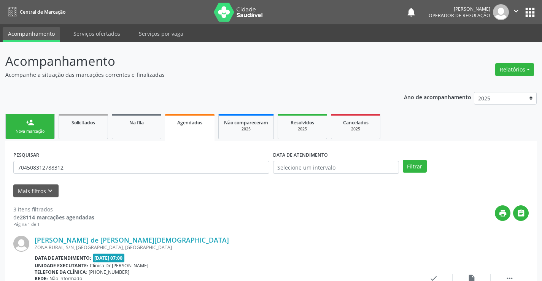
click at [35, 124] on link "person_add Nova marcação" at bounding box center [29, 126] width 49 height 25
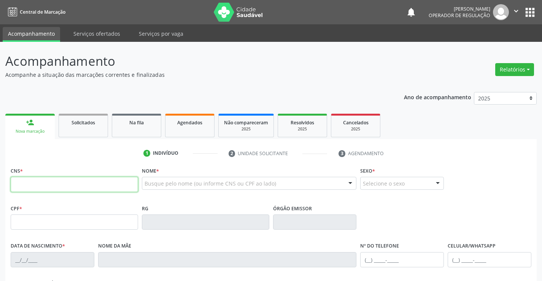
click at [60, 190] on input "text" at bounding box center [74, 184] width 127 height 15
type input "704 8055 1015 6546"
type input "1483547930"
type input "30/05/1987"
type input "(74) 98836-5391"
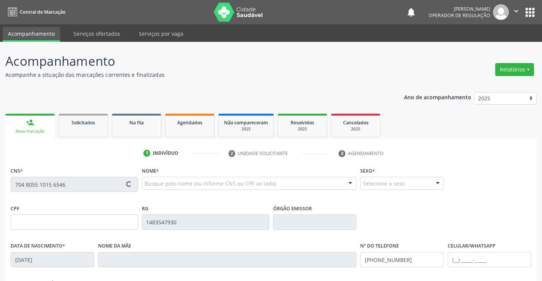
type input "(74) 98836-5391"
type input "045.146.575-06"
type input "S/N"
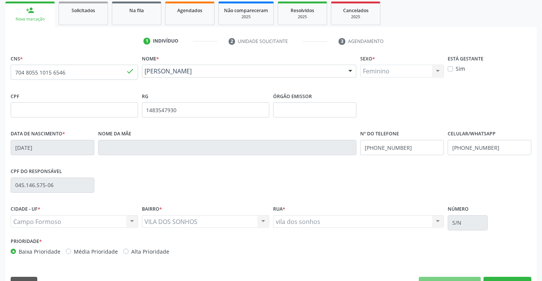
scroll to position [114, 0]
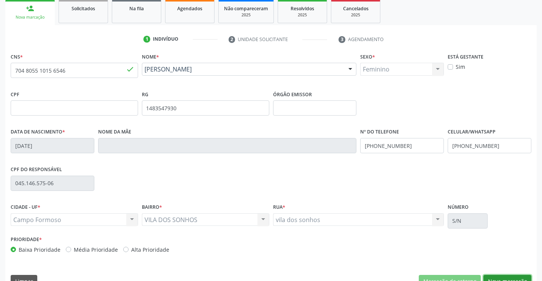
click at [505, 275] on button "Nova marcação" at bounding box center [507, 281] width 48 height 13
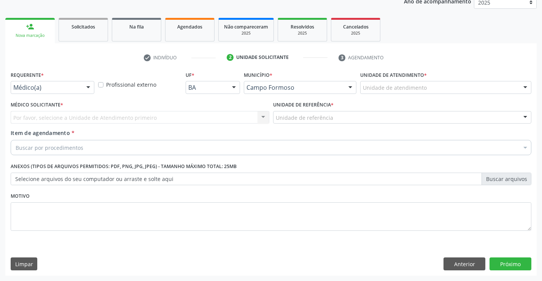
scroll to position [96, 0]
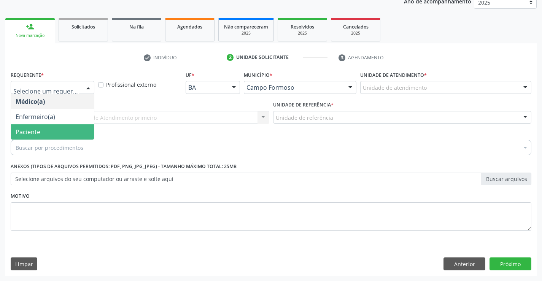
click at [44, 131] on span "Paciente" at bounding box center [52, 131] width 83 height 15
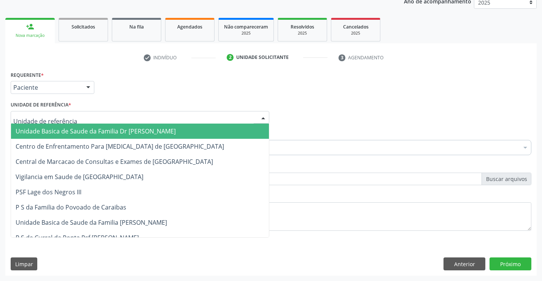
click at [67, 130] on span "Unidade Basica de Saude da Familia Dr Paulo Sudre" at bounding box center [96, 131] width 160 height 8
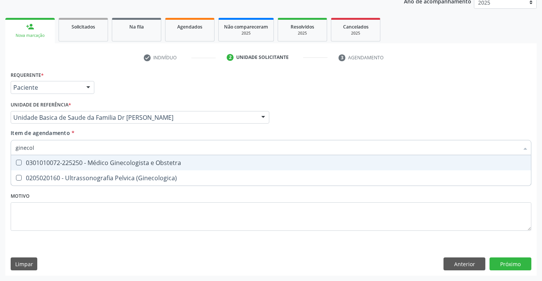
type input "ginecolo"
click at [151, 163] on div "0301010072-225250 - Médico Ginecologista e Obstetra" at bounding box center [271, 163] width 510 height 6
checkbox Obstetra "true"
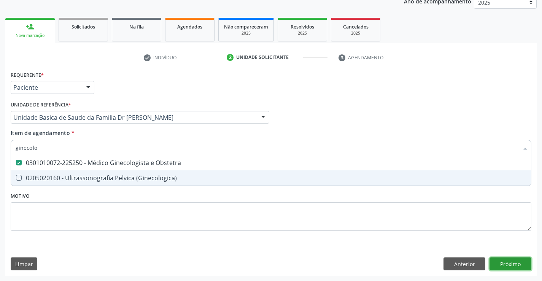
click at [513, 265] on div "Requerente * Paciente Médico(a) Enfermeiro(a) Paciente Nenhum resultado encontr…" at bounding box center [270, 172] width 531 height 206
checkbox \(Ginecologica\) "true"
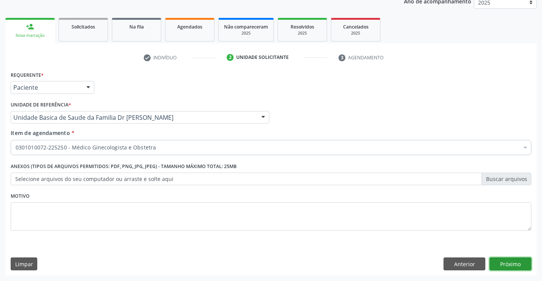
click at [513, 265] on button "Próximo" at bounding box center [510, 263] width 42 height 13
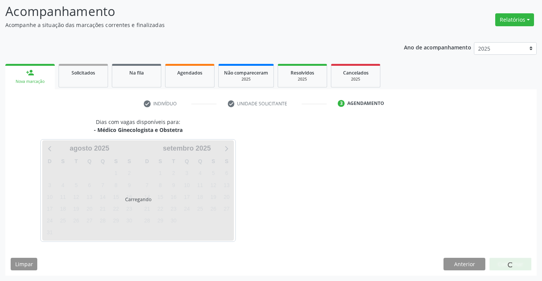
scroll to position [50, 0]
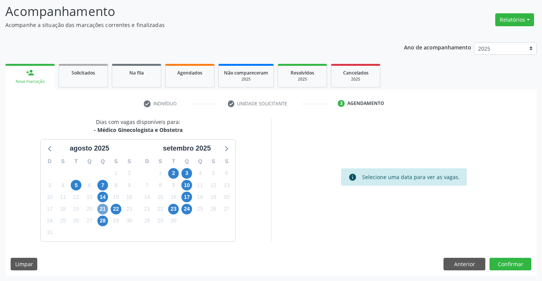
click at [102, 209] on span "21" at bounding box center [102, 209] width 11 height 11
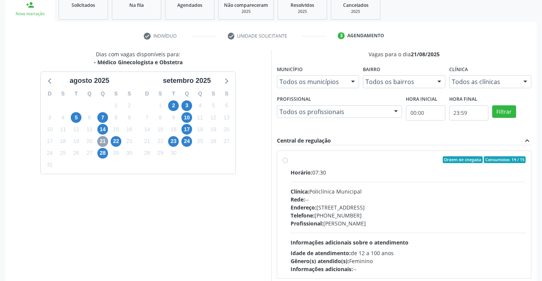
scroll to position [126, 0]
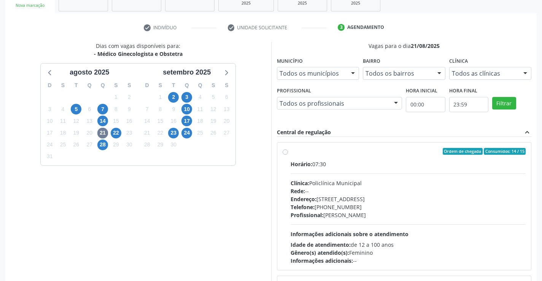
click at [369, 157] on label "Ordem de chegada Consumidos: 14 / 15 Horário: 07:30 Clínica: Policlínica Munici…" at bounding box center [407, 206] width 235 height 117
click at [288, 155] on input "Ordem de chegada Consumidos: 14 / 15 Horário: 07:30 Clínica: Policlínica Munici…" at bounding box center [284, 151] width 5 height 7
radio input "true"
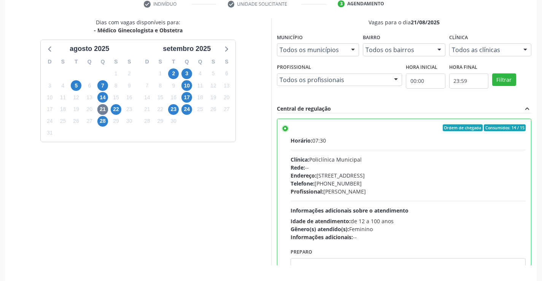
scroll to position [173, 0]
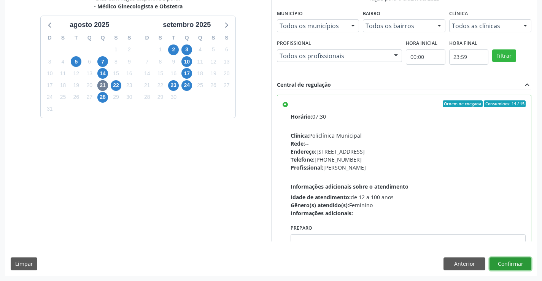
click at [505, 264] on button "Confirmar" at bounding box center [510, 263] width 42 height 13
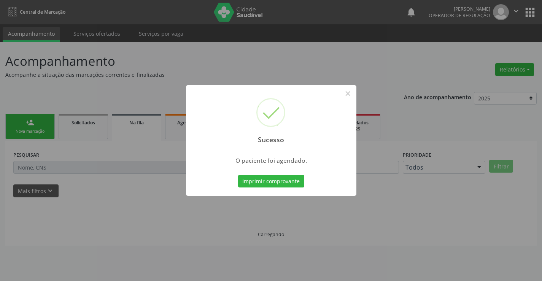
scroll to position [0, 0]
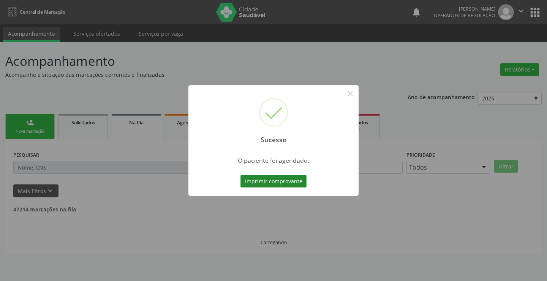
click at [265, 179] on button "Imprimir comprovante" at bounding box center [274, 181] width 66 height 13
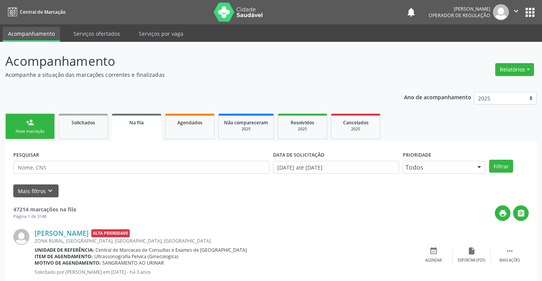
click at [36, 124] on link "person_add Nova marcação" at bounding box center [29, 126] width 49 height 25
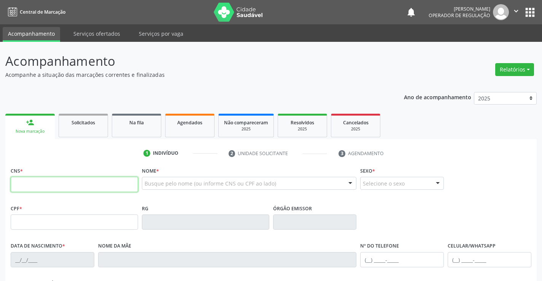
click at [63, 186] on input "text" at bounding box center [74, 184] width 127 height 15
type input "708 5023 2535 6677"
type input "1587338432"
type input "01/07/1960"
type input "(74) 99906-6923"
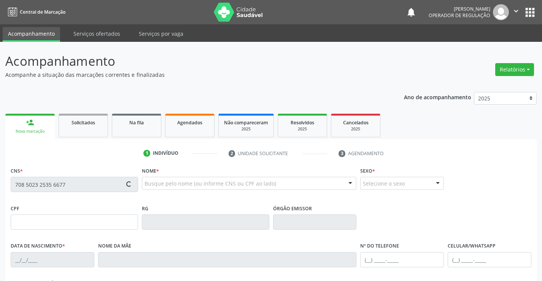
type input "(74) 99906-6923"
type input "218.325.365-72"
type input "S/N"
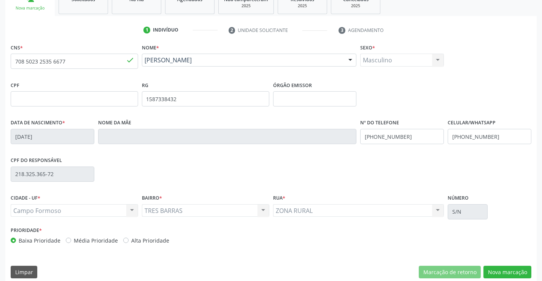
scroll to position [131, 0]
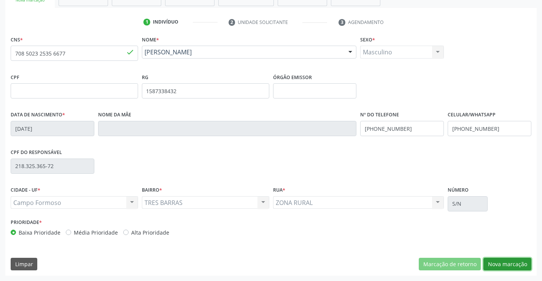
click at [501, 261] on button "Nova marcação" at bounding box center [507, 264] width 48 height 13
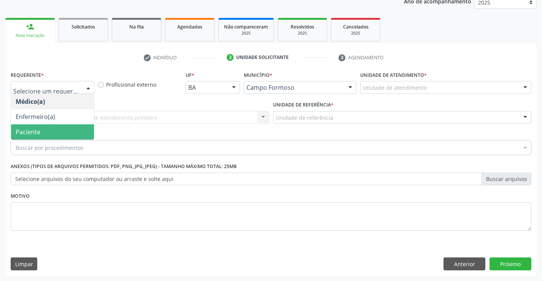
click at [36, 130] on span "Paciente" at bounding box center [28, 132] width 25 height 8
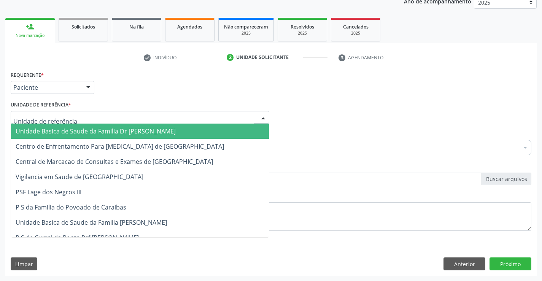
click at [63, 129] on span "Unidade Basica de Saude da Familia Dr Paulo Sudre" at bounding box center [96, 131] width 160 height 8
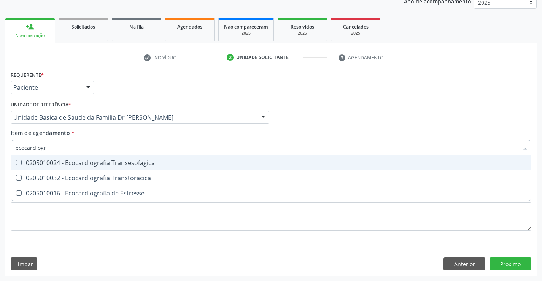
type input "ecocardiogra"
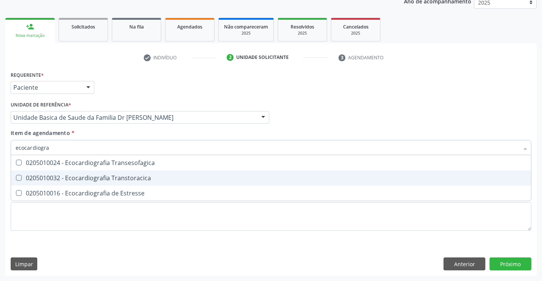
click at [70, 176] on div "0205010032 - Ecocardiografia Transtoracica" at bounding box center [271, 178] width 510 height 6
checkbox Transtoracica "true"
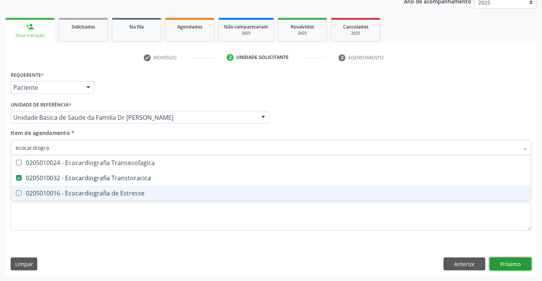
click at [512, 261] on div "Requerente * Paciente Médico(a) Enfermeiro(a) Paciente Nenhum resultado encontr…" at bounding box center [270, 172] width 531 height 206
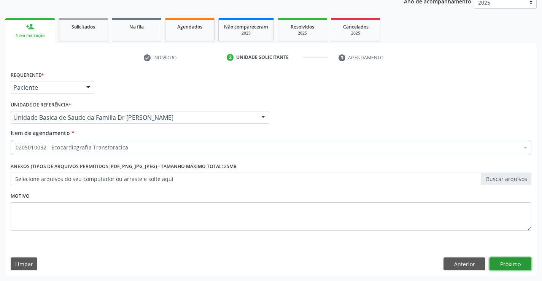
click at [512, 261] on button "Próximo" at bounding box center [510, 263] width 42 height 13
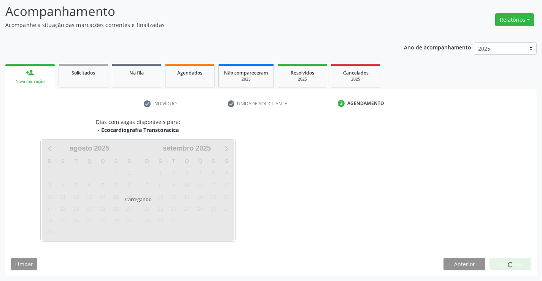
scroll to position [50, 0]
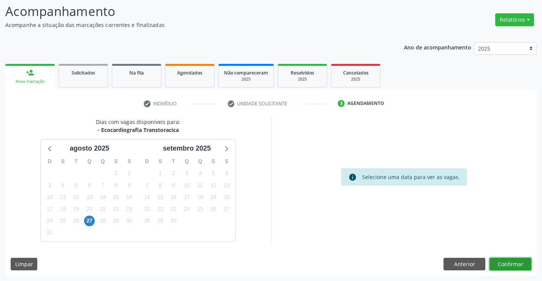
click at [509, 261] on button "Confirmar" at bounding box center [510, 264] width 42 height 13
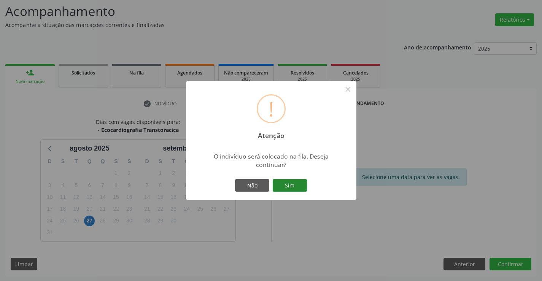
click at [288, 181] on button "Sim" at bounding box center [289, 185] width 34 height 13
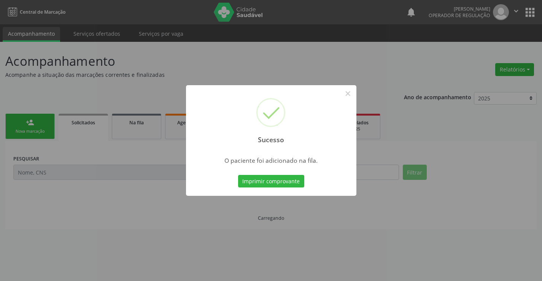
scroll to position [0, 0]
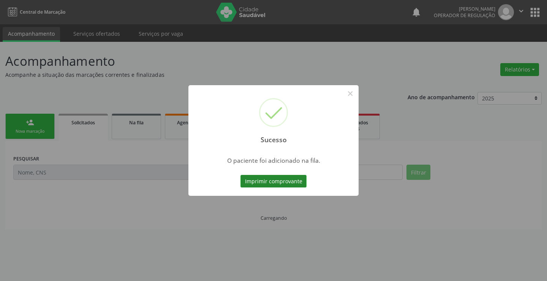
click at [272, 179] on button "Imprimir comprovante" at bounding box center [274, 181] width 66 height 13
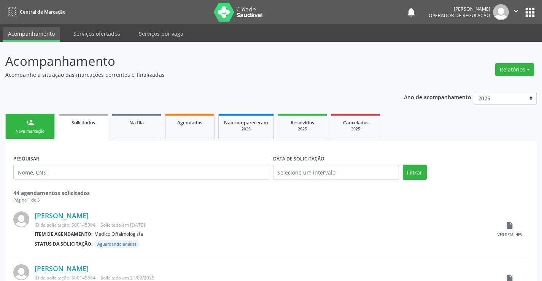
click at [20, 124] on link "person_add Nova marcação" at bounding box center [29, 126] width 49 height 25
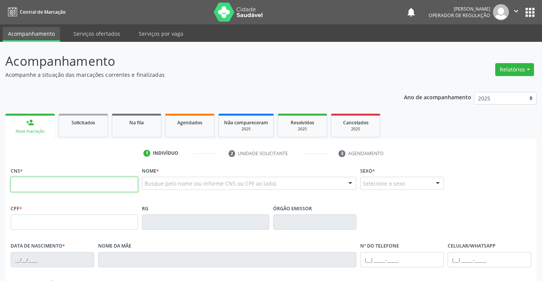
click at [42, 188] on input "text" at bounding box center [74, 184] width 127 height 15
type input "708 6020 3173 3685"
type input "0758352905"
type input "31/01/1966"
type input "(74) 99906-6923"
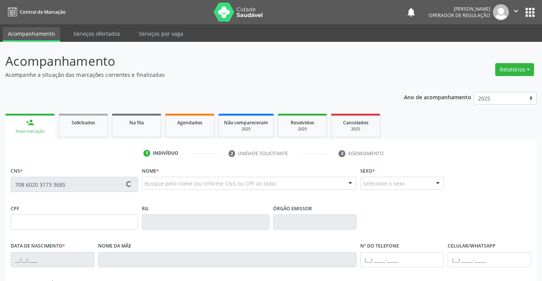
type input "(74) 99121-9935"
type input "S/N"
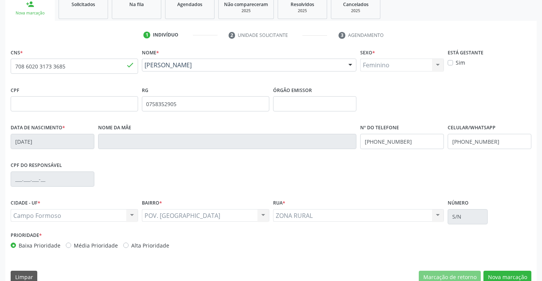
scroll to position [131, 0]
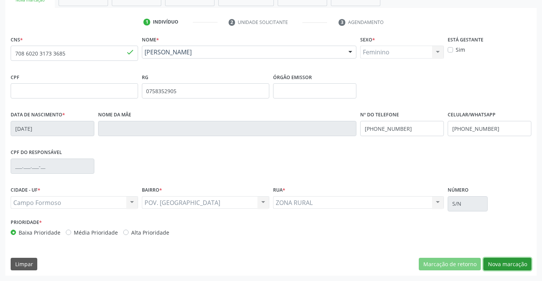
click at [507, 263] on button "Nova marcação" at bounding box center [507, 264] width 48 height 13
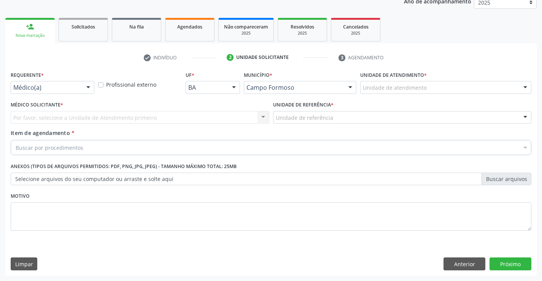
scroll to position [96, 0]
click at [49, 83] on div "Médico(a)" at bounding box center [53, 87] width 84 height 13
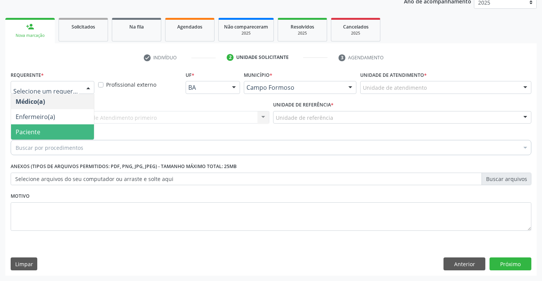
click at [42, 129] on span "Paciente" at bounding box center [52, 131] width 83 height 15
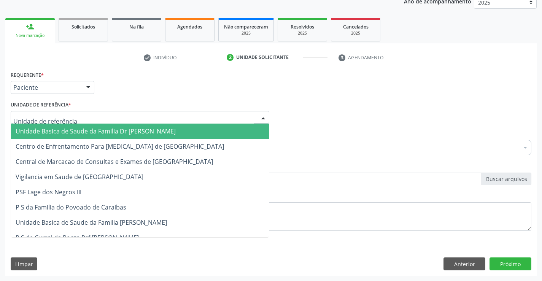
click at [51, 113] on div at bounding box center [140, 117] width 258 height 13
click at [95, 130] on span "Unidade Basica de Saude da Familia Dr Paulo Sudre" at bounding box center [96, 131] width 160 height 8
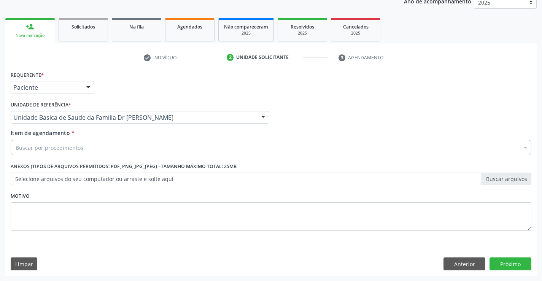
click at [85, 147] on div "Buscar por procedimentos" at bounding box center [271, 147] width 520 height 15
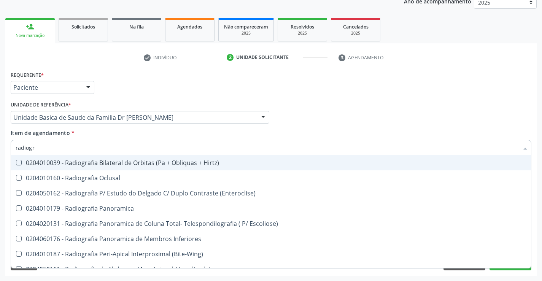
type input "radiogra"
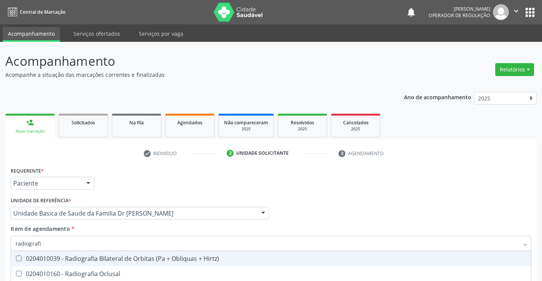
type input "radiografia"
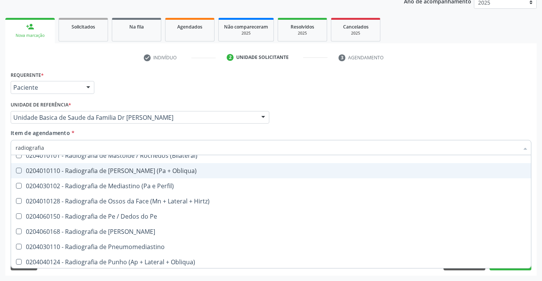
scroll to position [798, 0]
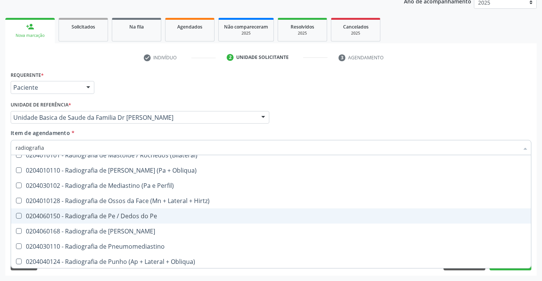
click at [152, 215] on div "0204060150 - Radiografia de Pe / Dedos do Pe" at bounding box center [271, 216] width 510 height 6
checkbox Pe "true"
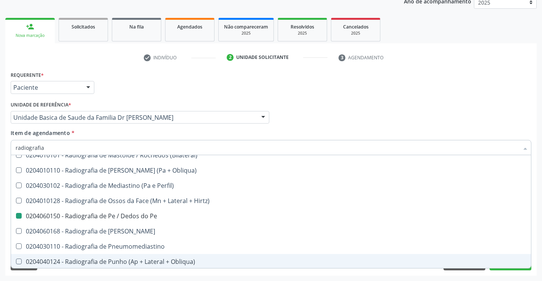
click at [534, 247] on div "Requerente * Paciente Médico(a) Enfermeiro(a) Paciente Nenhum resultado encontr…" at bounding box center [270, 172] width 531 height 206
checkbox Oclusal "true"
checkbox Pe "false"
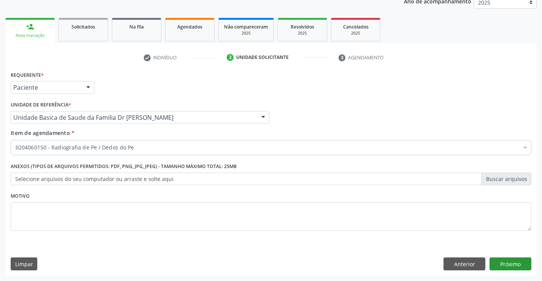
scroll to position [0, 0]
click at [508, 261] on button "Próximo" at bounding box center [510, 263] width 42 height 13
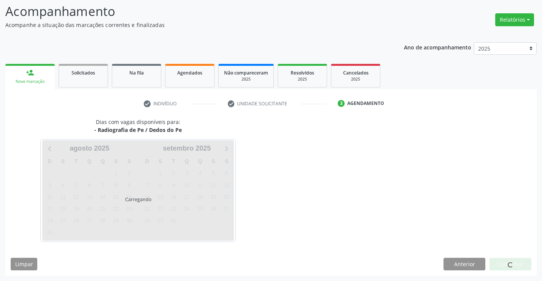
scroll to position [50, 0]
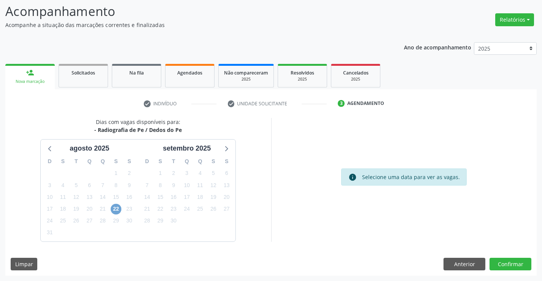
click at [116, 206] on span "22" at bounding box center [116, 209] width 11 height 11
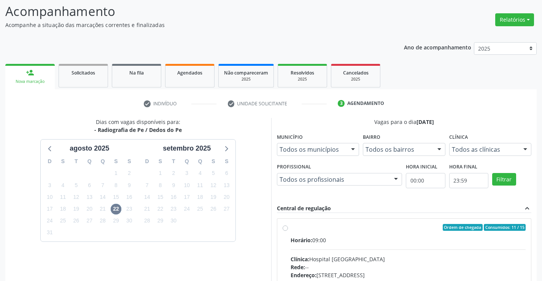
click at [345, 228] on div "Ordem de chegada Consumidos: 11 / 15" at bounding box center [407, 227] width 235 height 7
click at [288, 228] on input "Ordem de chegada Consumidos: 11 / 15 Horário: 09:00 Clínica: Hospital Sao Franc…" at bounding box center [284, 227] width 5 height 7
radio input "true"
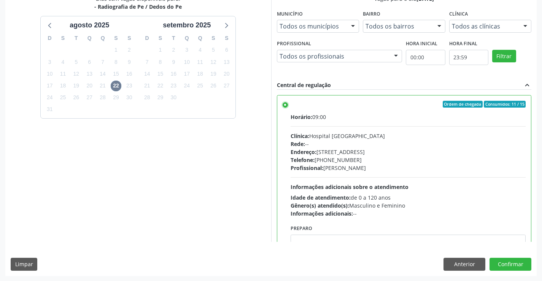
scroll to position [173, 0]
click at [502, 262] on button "Confirmar" at bounding box center [510, 263] width 42 height 13
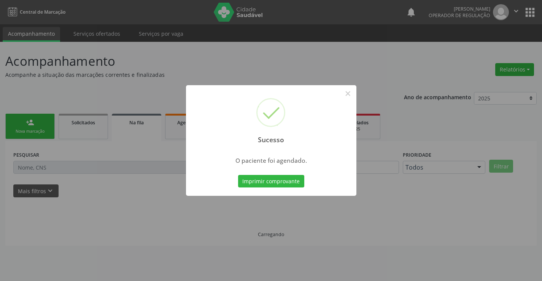
scroll to position [0, 0]
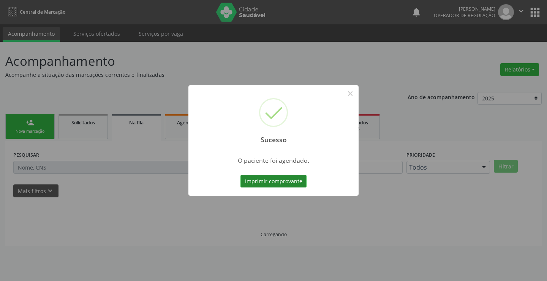
click at [276, 177] on button "Imprimir comprovante" at bounding box center [274, 181] width 66 height 13
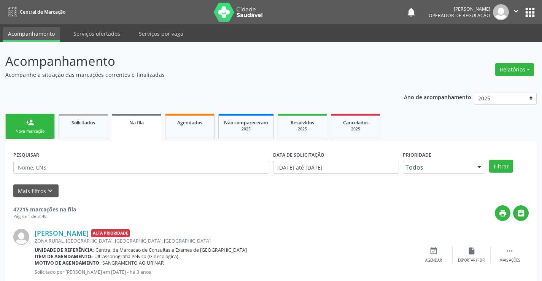
click at [36, 127] on link "person_add Nova marcação" at bounding box center [29, 126] width 49 height 25
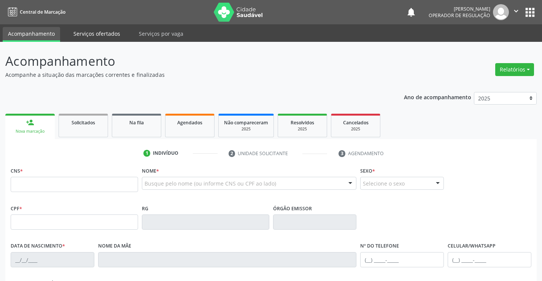
click at [87, 32] on link "Serviços ofertados" at bounding box center [96, 33] width 57 height 13
select select "7"
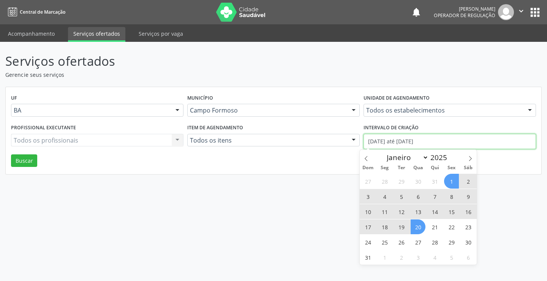
drag, startPoint x: 437, startPoint y: 141, endPoint x: 349, endPoint y: 152, distance: 88.9
click at [349, 152] on div "Profissional executante Todos os profissionais Todos os profissionais Nenhum re…" at bounding box center [273, 138] width 529 height 32
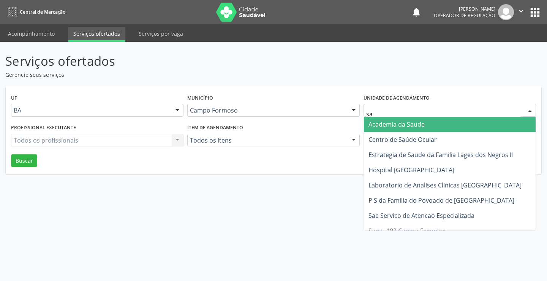
type input "sao"
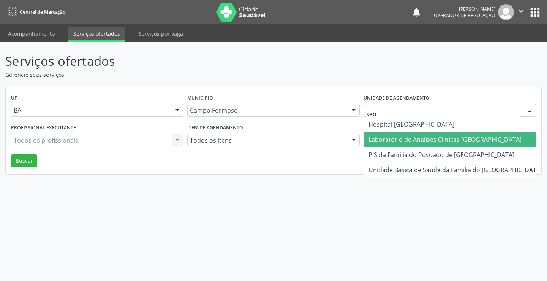
click at [410, 139] on span "Laboratorio de Analises Clinicas [GEOGRAPHIC_DATA]" at bounding box center [445, 139] width 153 height 8
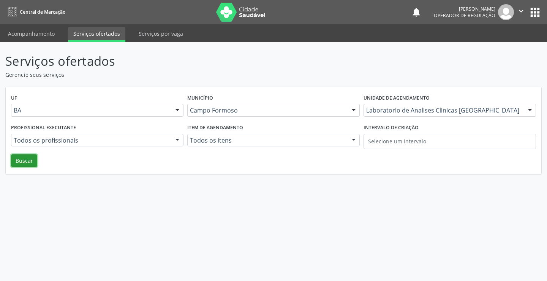
click at [23, 157] on button "Buscar" at bounding box center [24, 160] width 26 height 13
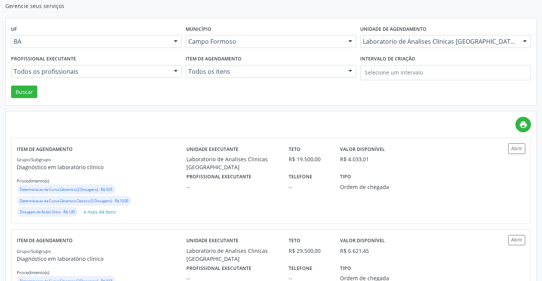
scroll to position [76, 0]
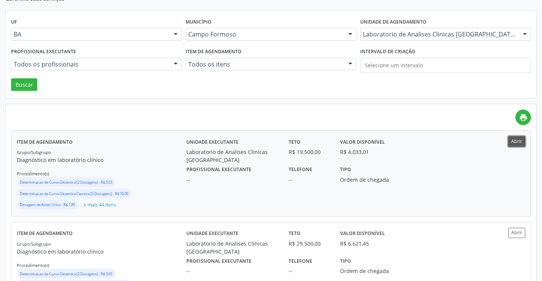
click at [512, 141] on button "Abrir" at bounding box center [516, 141] width 17 height 10
click at [515, 231] on button "Abrir" at bounding box center [516, 233] width 17 height 10
click at [518, 138] on button "Abrir" at bounding box center [516, 141] width 17 height 10
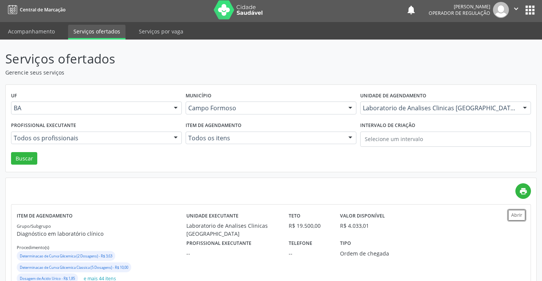
scroll to position [0, 0]
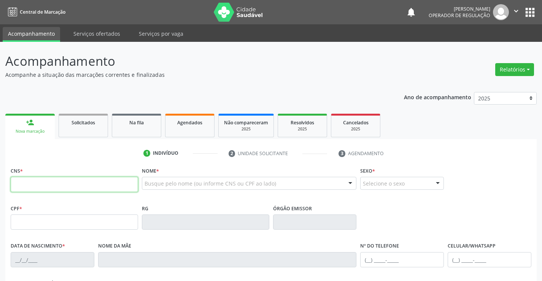
click at [75, 182] on input "text" at bounding box center [74, 184] width 127 height 15
type input "706 5023 1776 7691"
type input "1505046084"
type input "25/08/1993"
type input "(74) 99930-3701"
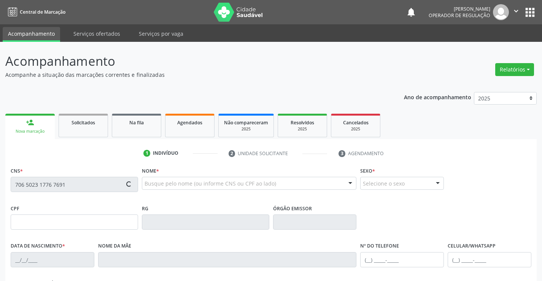
type input "S/N"
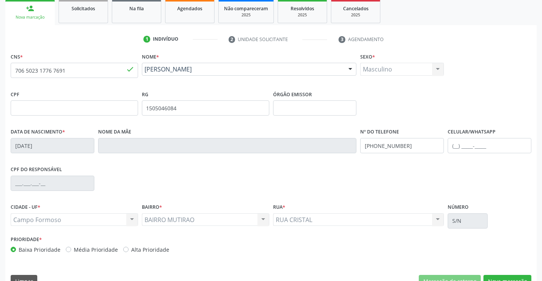
scroll to position [131, 0]
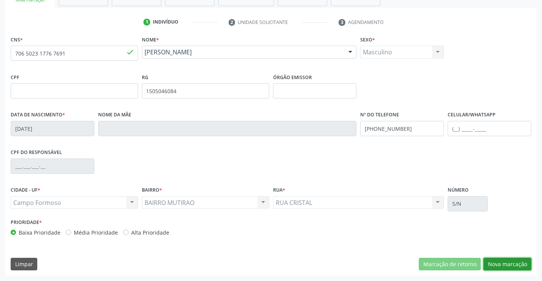
click at [511, 261] on button "Nova marcação" at bounding box center [507, 264] width 48 height 13
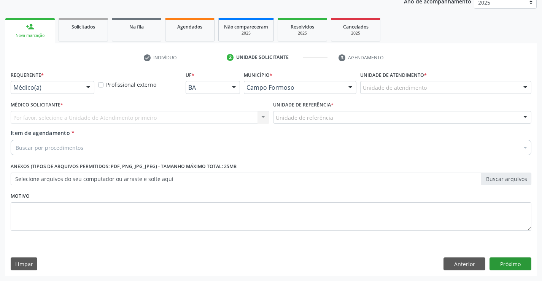
scroll to position [96, 0]
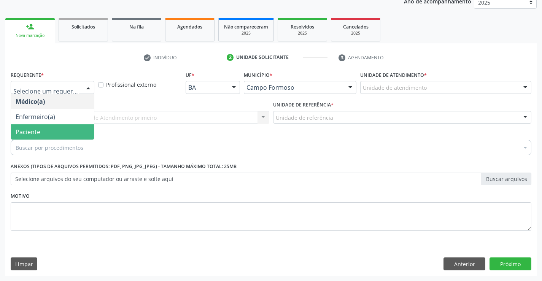
click at [42, 132] on span "Paciente" at bounding box center [52, 131] width 83 height 15
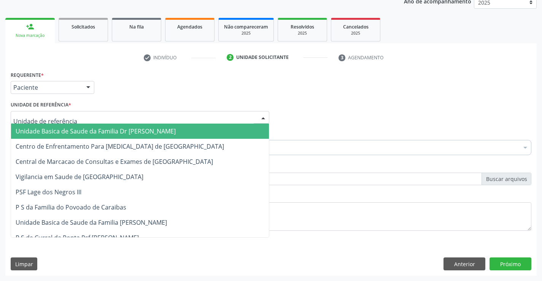
click at [112, 126] on span "Unidade Basica de Saude da Familia Dr Paulo Sudre" at bounding box center [140, 131] width 258 height 15
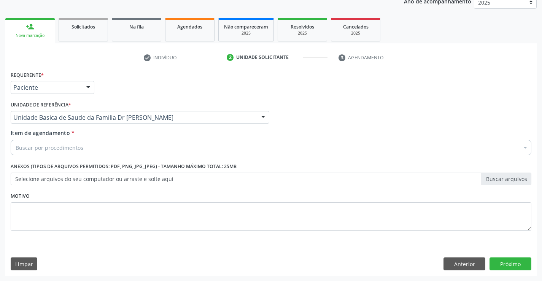
click at [103, 148] on div "Buscar por procedimentos" at bounding box center [271, 147] width 520 height 15
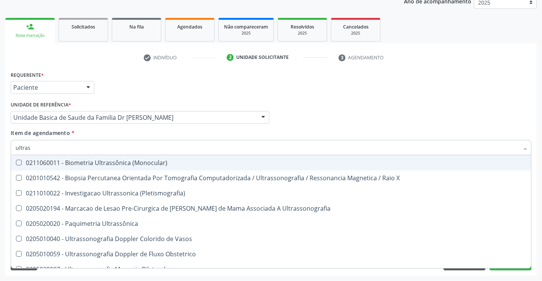
type input "ultrass"
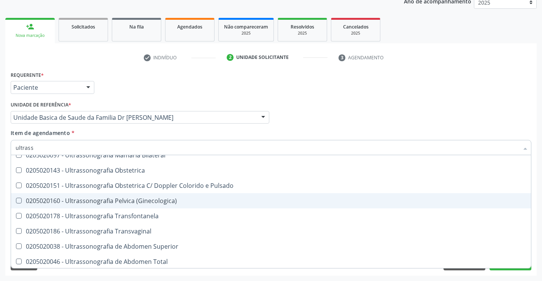
scroll to position [76, 0]
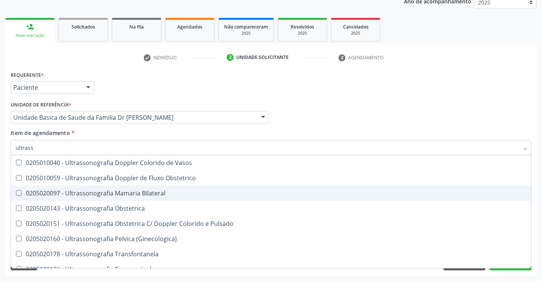
click at [174, 193] on div "0205020097 - Ultrassonografia Mamaria Bilateral" at bounding box center [271, 193] width 510 height 6
checkbox Bilateral "true"
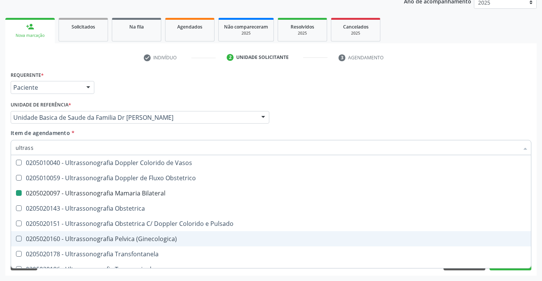
click at [539, 241] on div "Acompanhamento Acompanhe a situação das marcações correntes e finalizadas Relat…" at bounding box center [271, 113] width 542 height 335
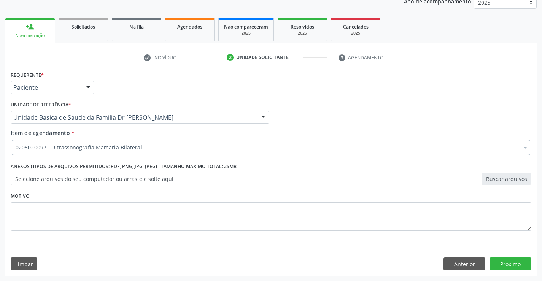
scroll to position [0, 0]
click at [514, 262] on button "Próximo" at bounding box center [510, 263] width 42 height 13
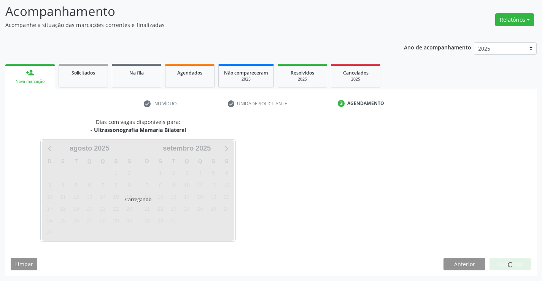
scroll to position [50, 0]
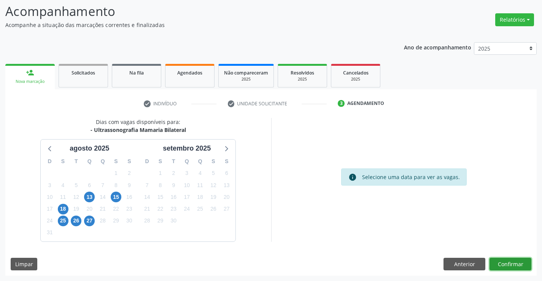
click at [501, 259] on button "Confirmar" at bounding box center [510, 264] width 42 height 13
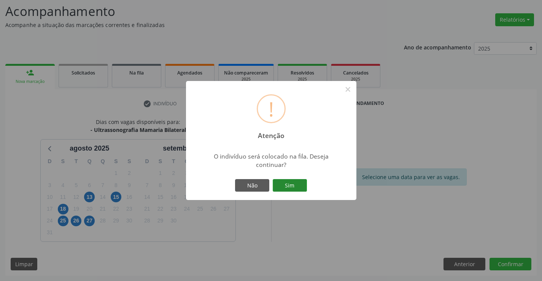
click at [284, 186] on button "Sim" at bounding box center [289, 185] width 34 height 13
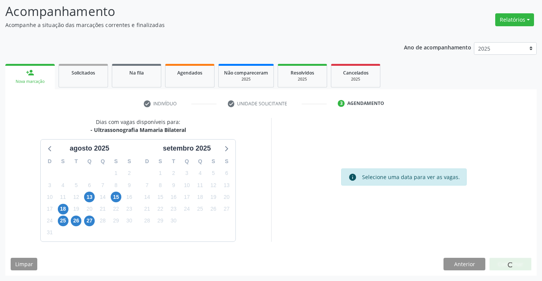
scroll to position [0, 0]
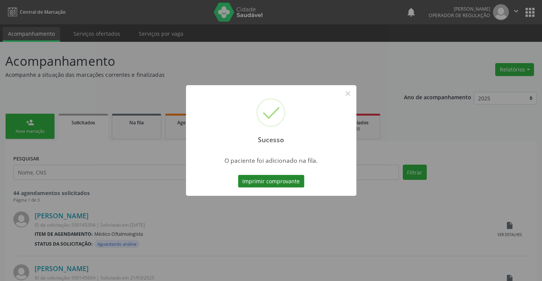
click at [263, 182] on button "Imprimir comprovante" at bounding box center [271, 181] width 66 height 13
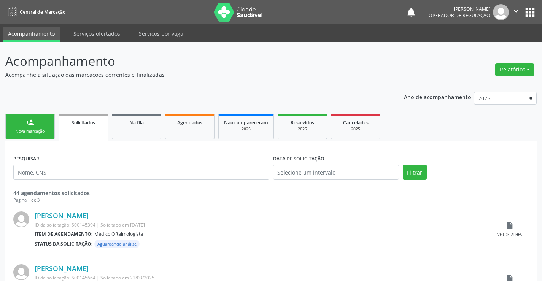
click at [34, 129] on div "Nova marcação" at bounding box center [30, 131] width 38 height 6
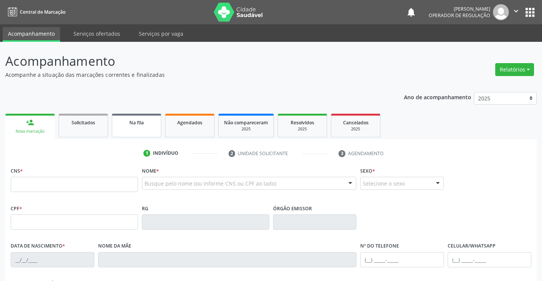
click at [139, 124] on span "Na fila" at bounding box center [136, 122] width 14 height 6
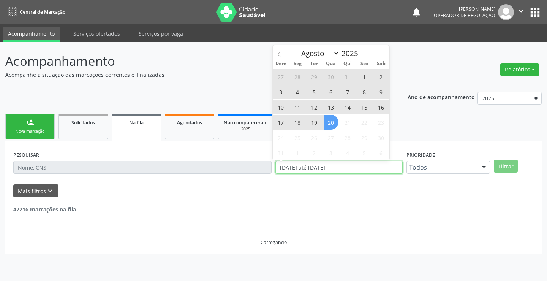
drag, startPoint x: 350, startPoint y: 168, endPoint x: 262, endPoint y: 187, distance: 89.8
click at [262, 187] on form "PESQUISAR DATA DE SOLICITAÇÃO 01/01/2023 até 20/08/2025 Prioridade Todos Todos …" at bounding box center [273, 173] width 521 height 48
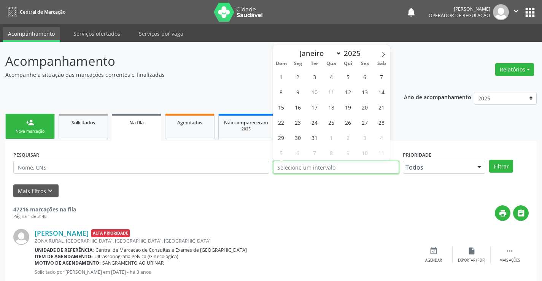
select select "0"
type input "2023"
click at [86, 167] on input "text" at bounding box center [141, 167] width 256 height 13
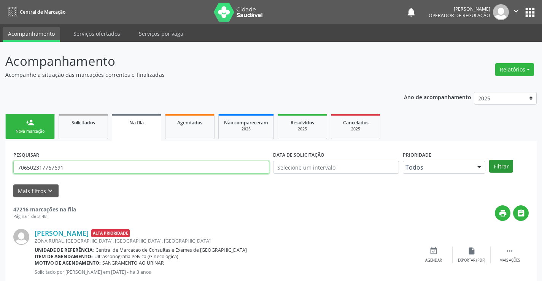
type input "706502317767691"
click at [500, 164] on button "Filtrar" at bounding box center [501, 166] width 24 height 13
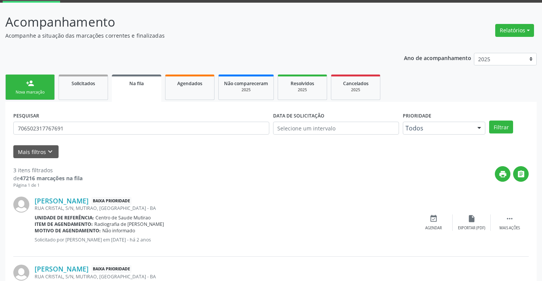
scroll to position [164, 0]
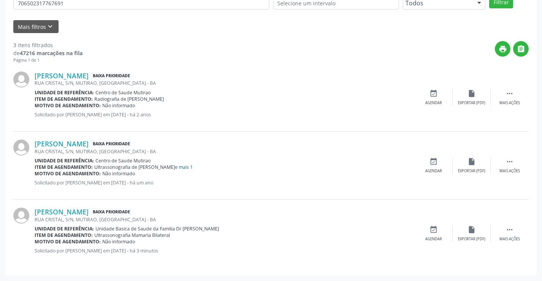
click at [187, 168] on link "e mais 1" at bounding box center [184, 167] width 18 height 6
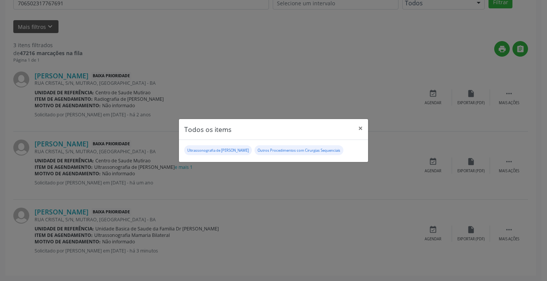
click at [320, 195] on div "Todos os items × Ultrassonografia de Aparelho Urinario Outros Procedimentos com…" at bounding box center [273, 140] width 547 height 281
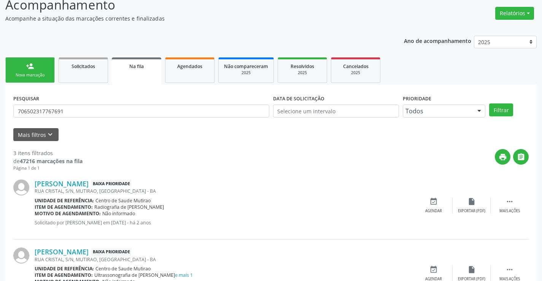
scroll to position [50, 0]
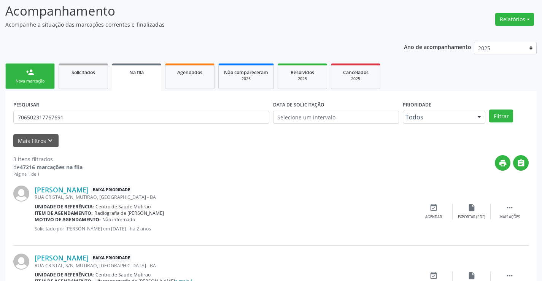
click at [30, 81] on div "Nova marcação" at bounding box center [30, 81] width 38 height 6
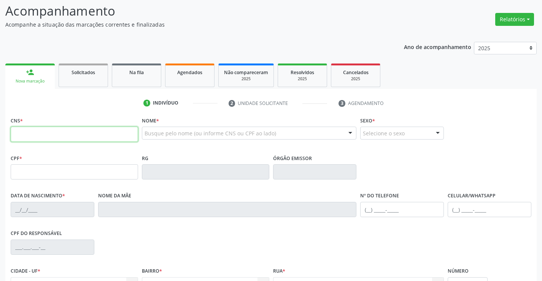
click at [67, 135] on input "text" at bounding box center [74, 134] width 127 height 15
click at [71, 133] on input "text" at bounding box center [74, 134] width 127 height 15
type input "708 1005 5833 9130"
type input "029.214.255-21"
type input "27/06/1991"
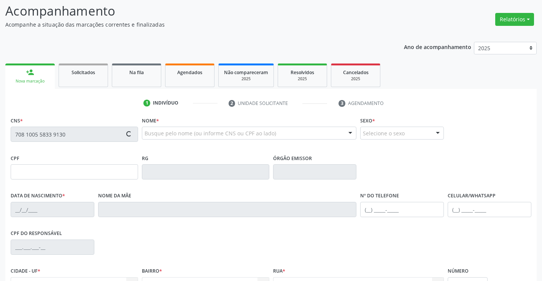
type input "Eulina Lopes dos Santos"
type input "(74) 99125-6895"
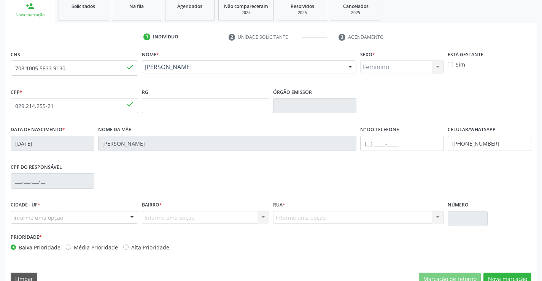
scroll to position [131, 0]
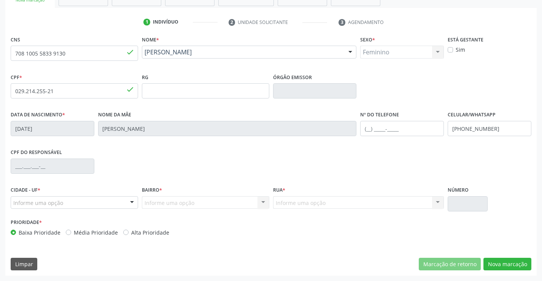
click at [71, 202] on div "Informe uma opção" at bounding box center [74, 202] width 127 height 13
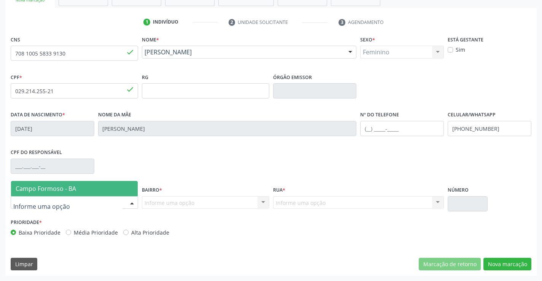
click at [80, 192] on span "Campo Formoso - BA" at bounding box center [74, 188] width 127 height 15
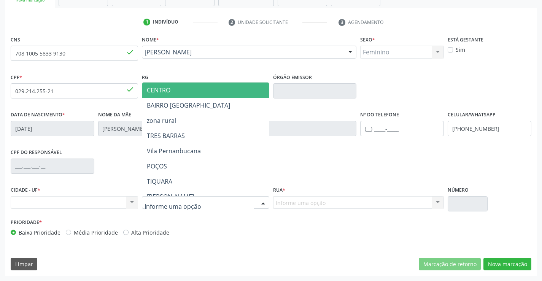
click at [55, 201] on div "Nenhum resultado encontrado para: " " Não há nenhuma opção para ser exibida." at bounding box center [74, 202] width 127 height 13
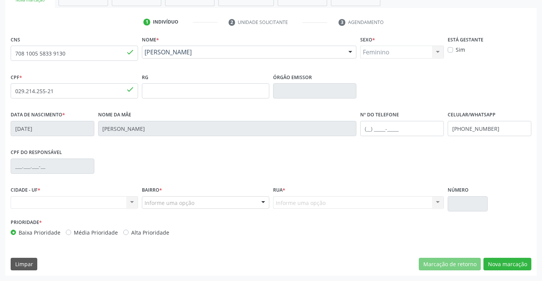
click at [55, 201] on div "Nenhum resultado encontrado para: " " Não há nenhuma opção para ser exibida." at bounding box center [74, 202] width 127 height 13
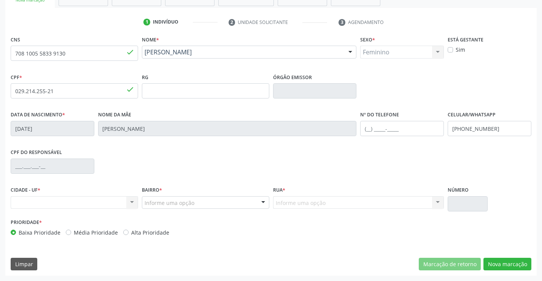
click at [55, 201] on div "Nenhum resultado encontrado para: " " Não há nenhuma opção para ser exibida." at bounding box center [74, 202] width 127 height 13
click at [61, 198] on div "Nenhum resultado encontrado para: " " Não há nenhuma opção para ser exibida." at bounding box center [74, 202] width 127 height 13
click at [73, 203] on div "Nenhum resultado encontrado para: " " Não há nenhuma opção para ser exibida." at bounding box center [74, 202] width 127 height 13
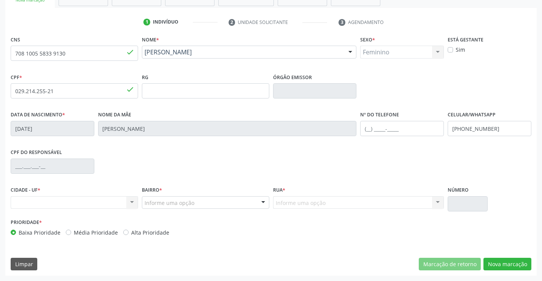
click at [73, 203] on div "Nenhum resultado encontrado para: " " Não há nenhuma opção para ser exibida." at bounding box center [74, 202] width 127 height 13
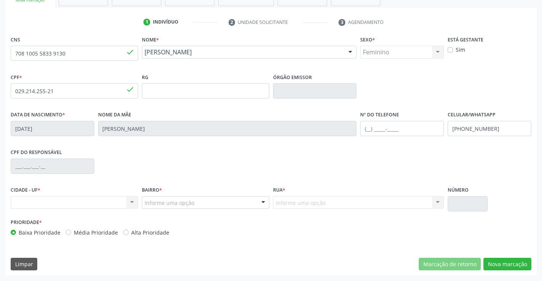
click at [73, 203] on div "Nenhum resultado encontrado para: " " Não há nenhuma opção para ser exibida." at bounding box center [74, 202] width 127 height 13
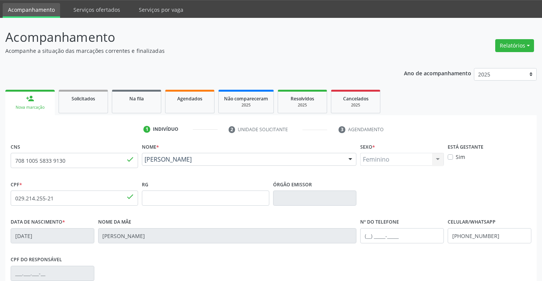
scroll to position [0, 0]
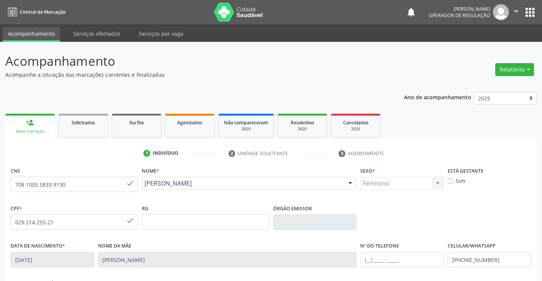
click at [29, 122] on div "person_add" at bounding box center [30, 122] width 8 height 8
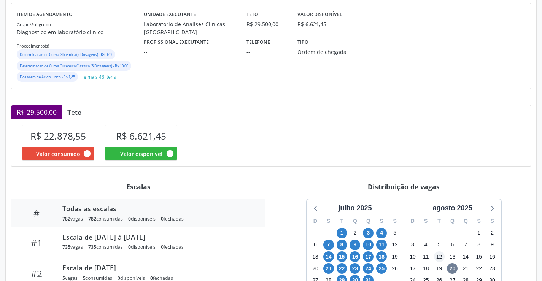
scroll to position [19, 0]
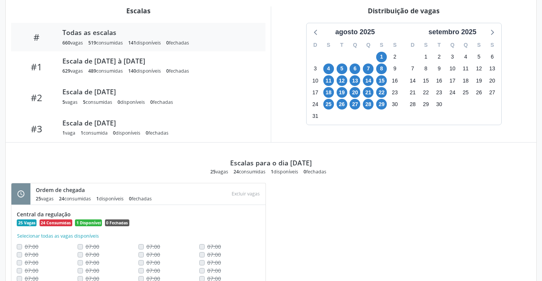
scroll to position [266, 0]
click at [368, 91] on span "21" at bounding box center [368, 91] width 11 height 11
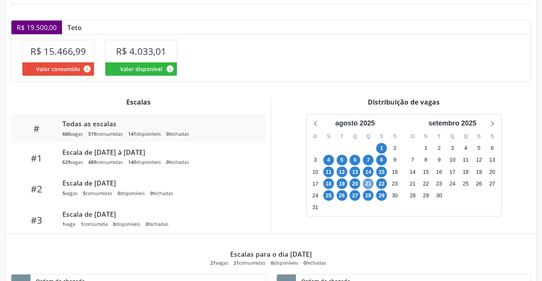
scroll to position [145, 0]
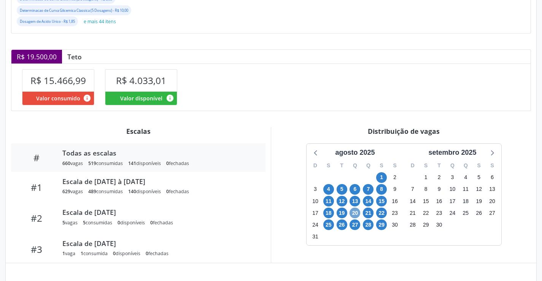
click at [356, 214] on span "20" at bounding box center [354, 213] width 11 height 11
